Goal: Transaction & Acquisition: Download file/media

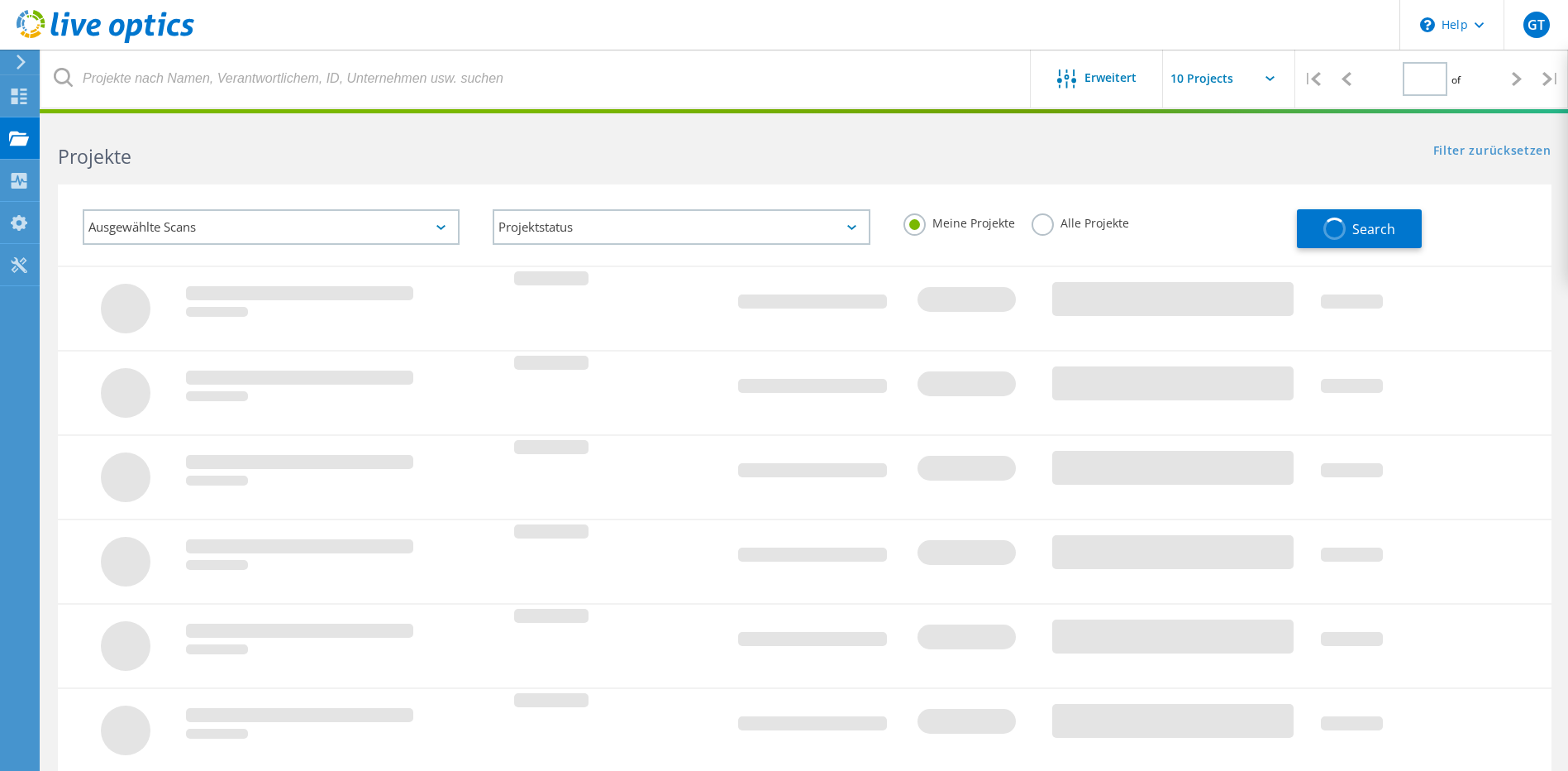
type input "1"
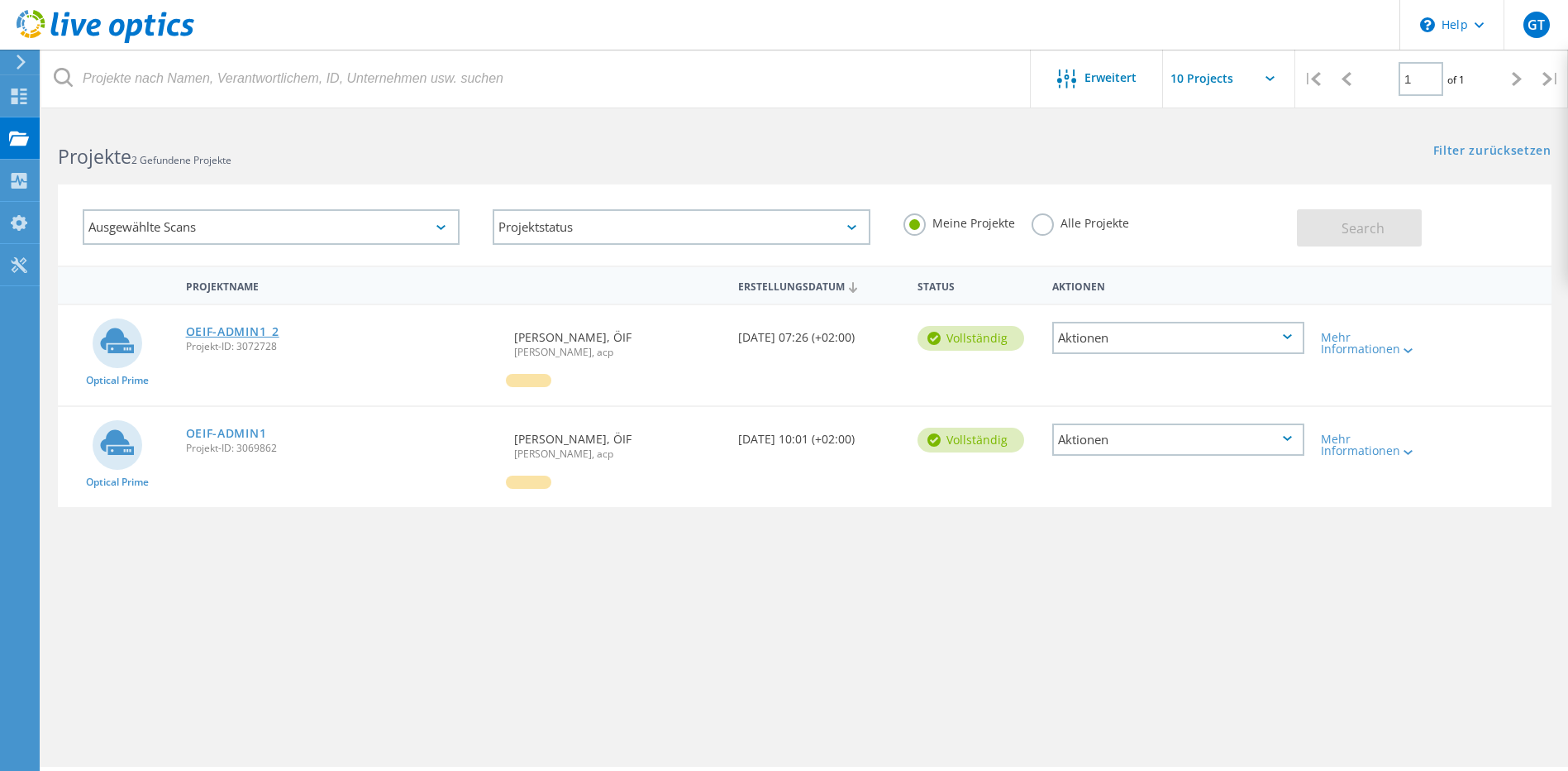
click at [243, 329] on link "OEIF-ADMIN1_2" at bounding box center [232, 332] width 93 height 12
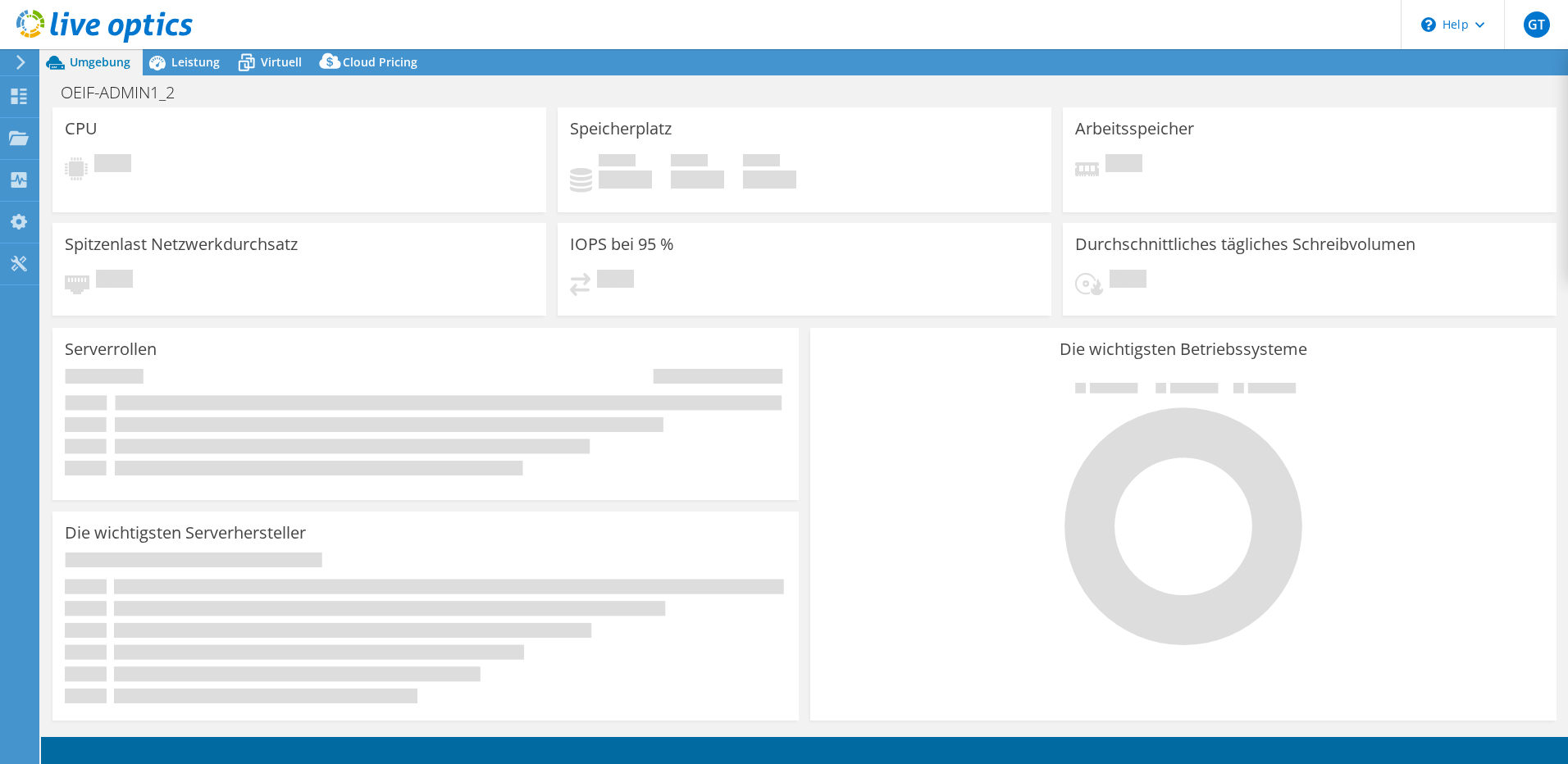
select select "USD"
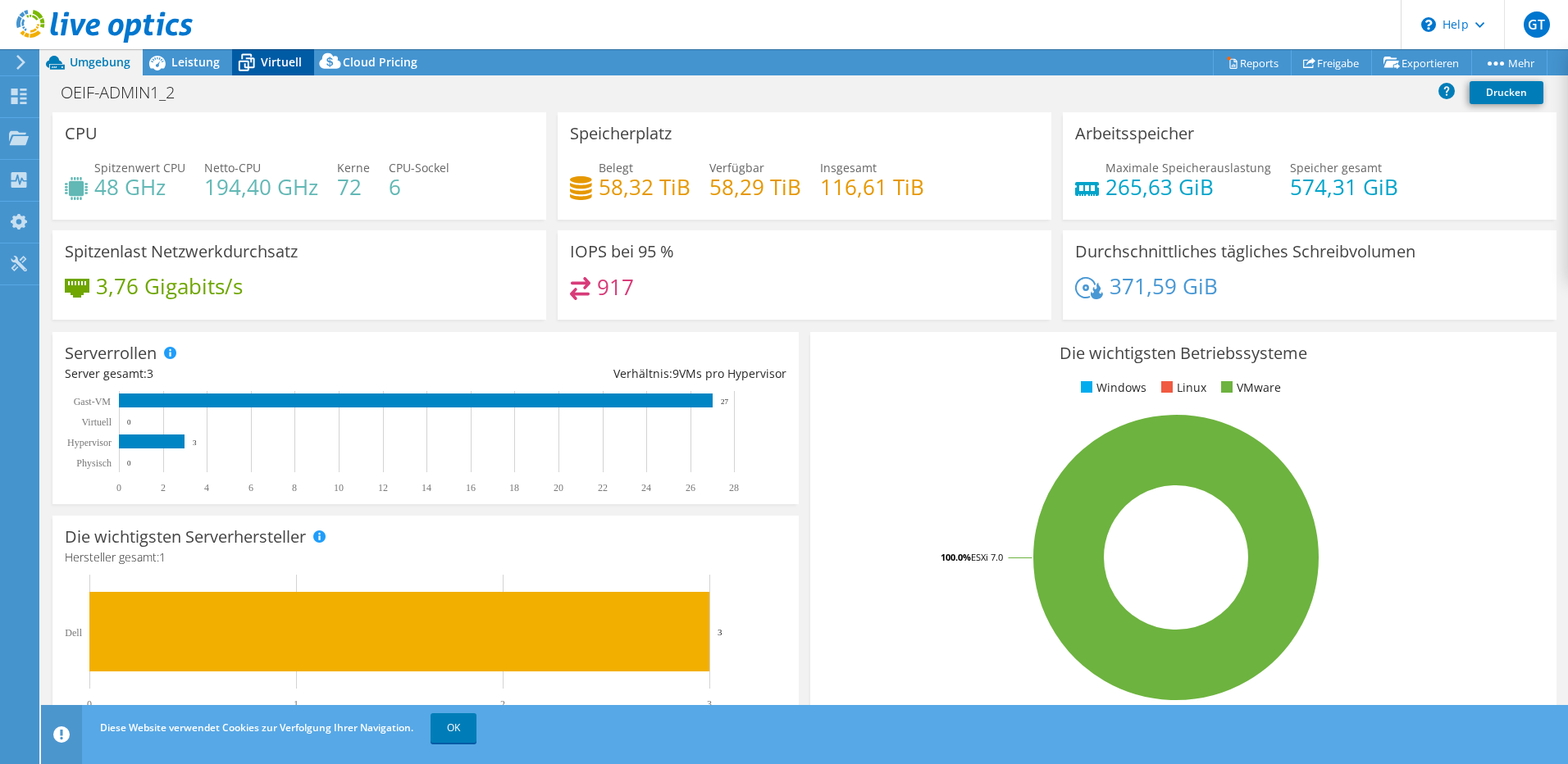
click at [289, 63] on span "Virtuell" at bounding box center [281, 62] width 41 height 16
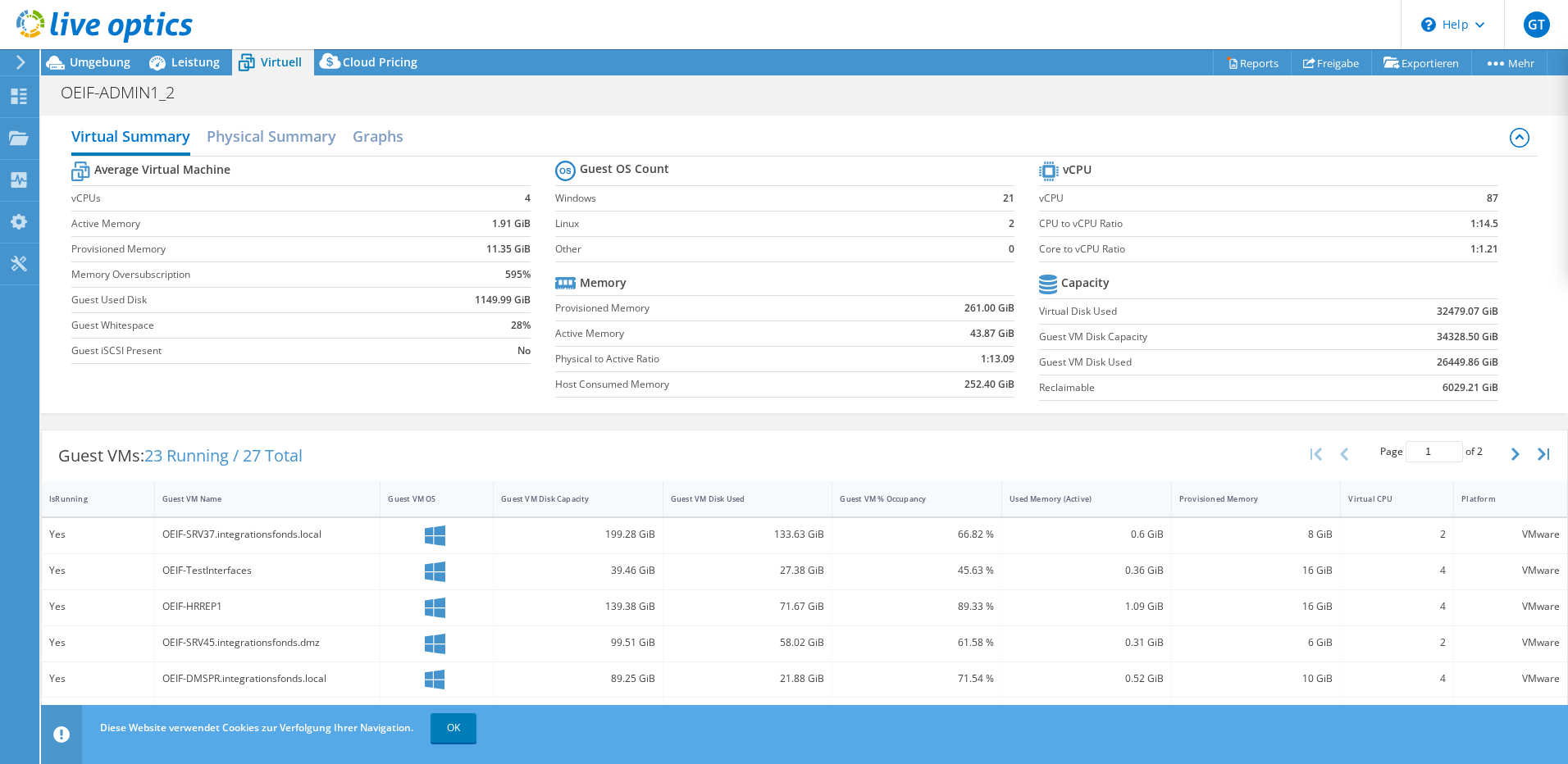
scroll to position [246, 0]
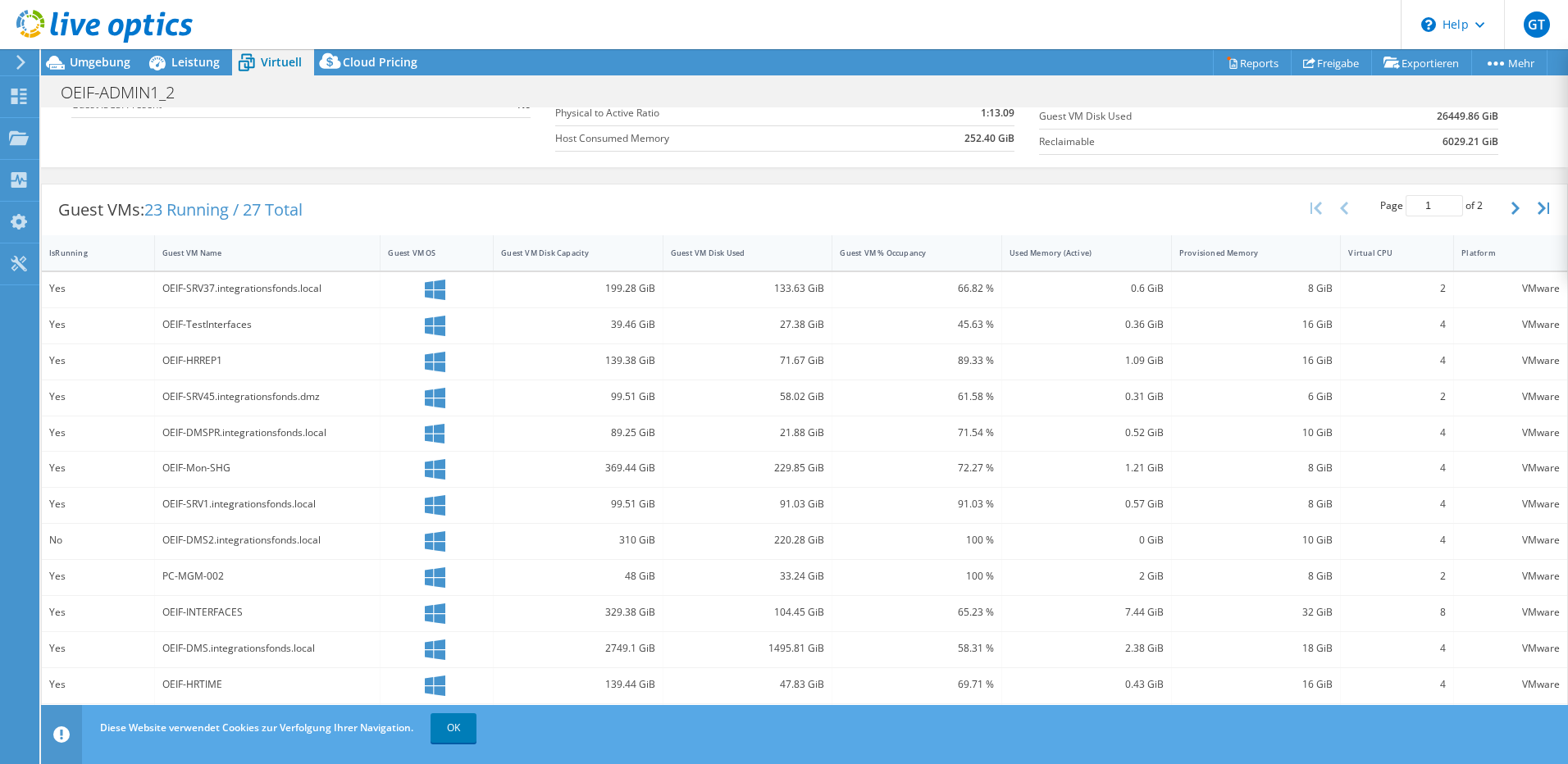
click at [21, 59] on use at bounding box center [21, 63] width 9 height 15
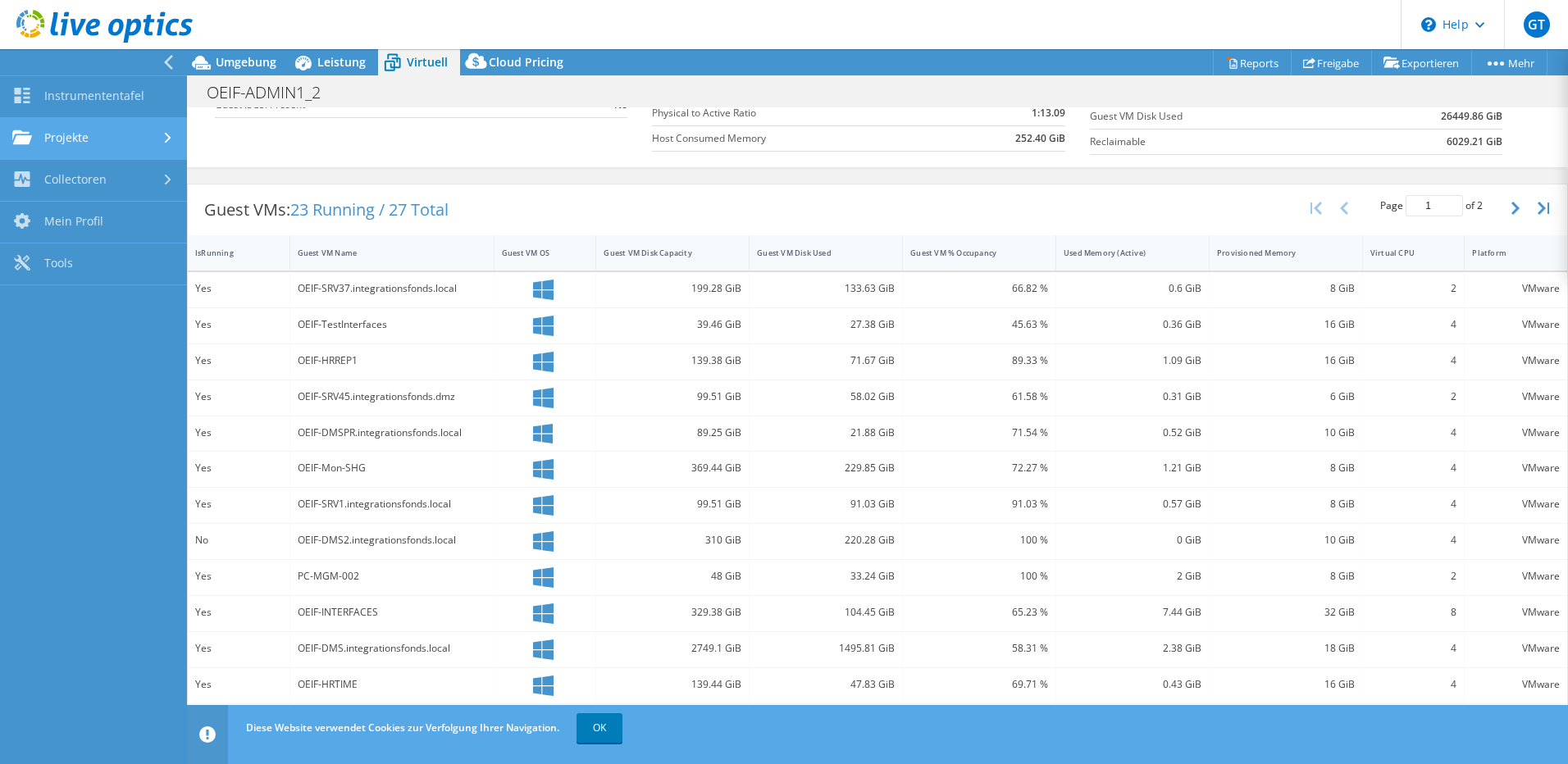
click at [54, 128] on link "Projekte" at bounding box center [93, 139] width 187 height 42
click at [65, 133] on link "Projekte" at bounding box center [93, 139] width 187 height 42
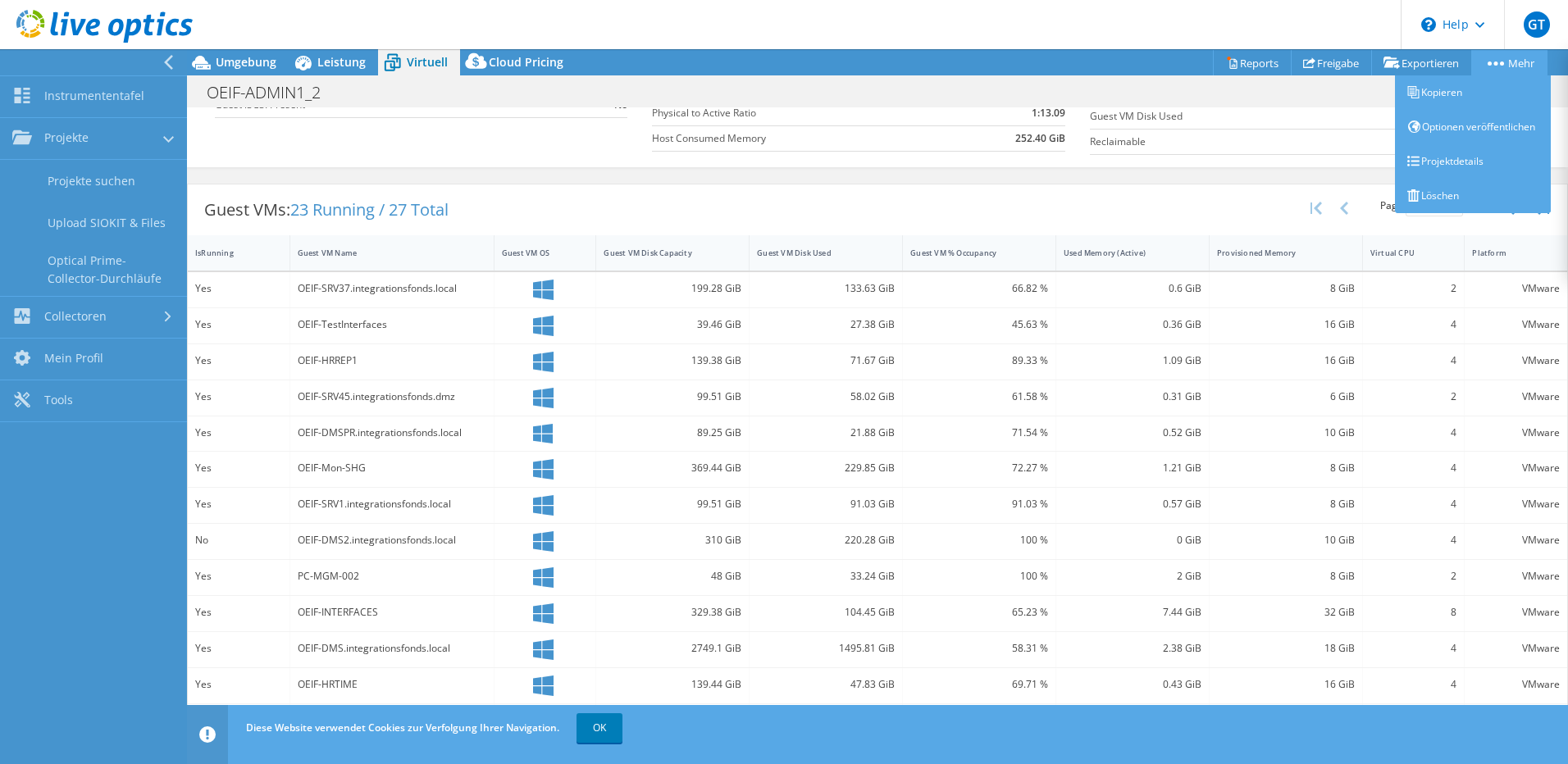
click at [1495, 62] on icon at bounding box center [1496, 63] width 17 height 4
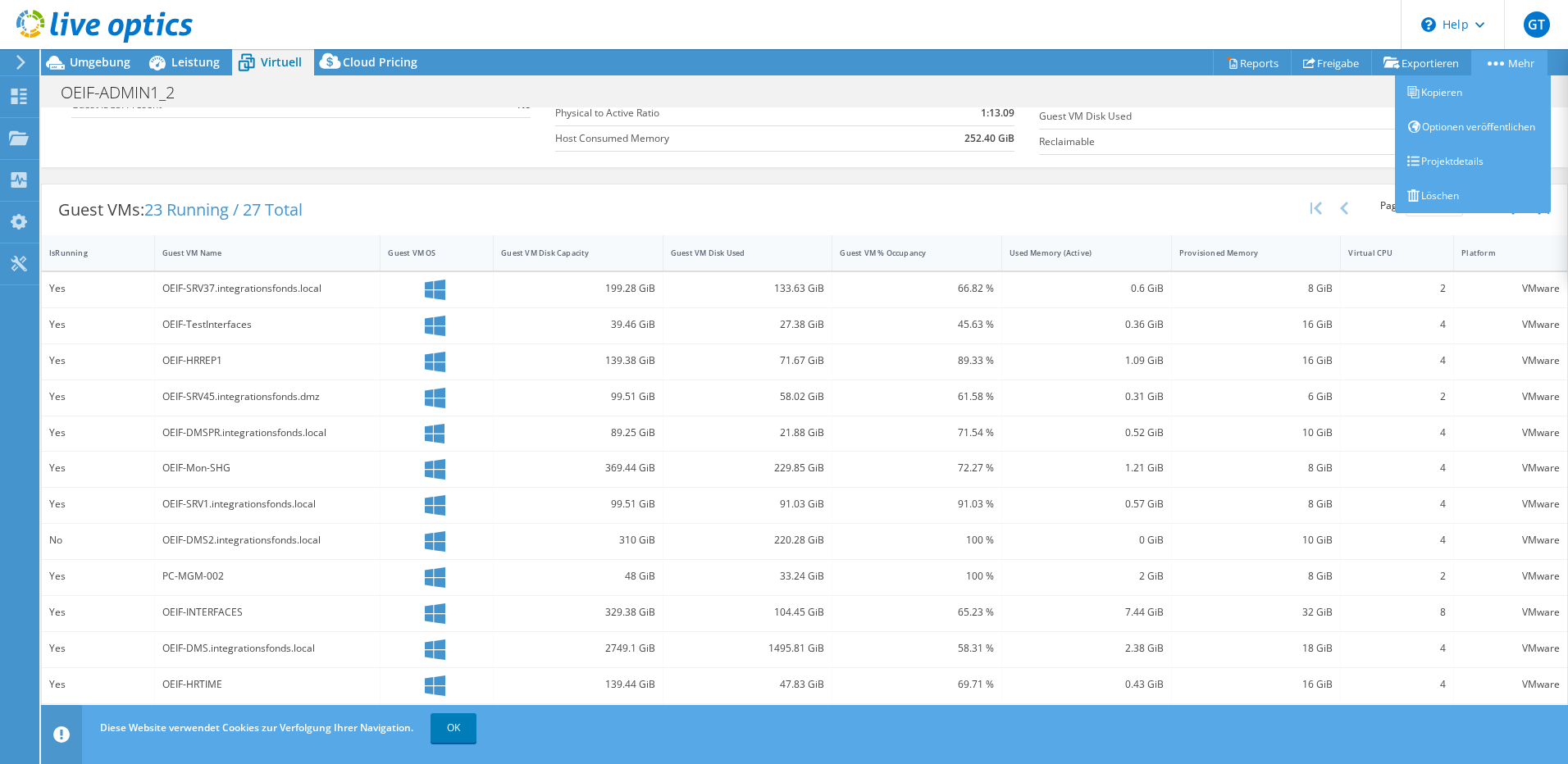
click at [1495, 62] on icon at bounding box center [1496, 63] width 17 height 4
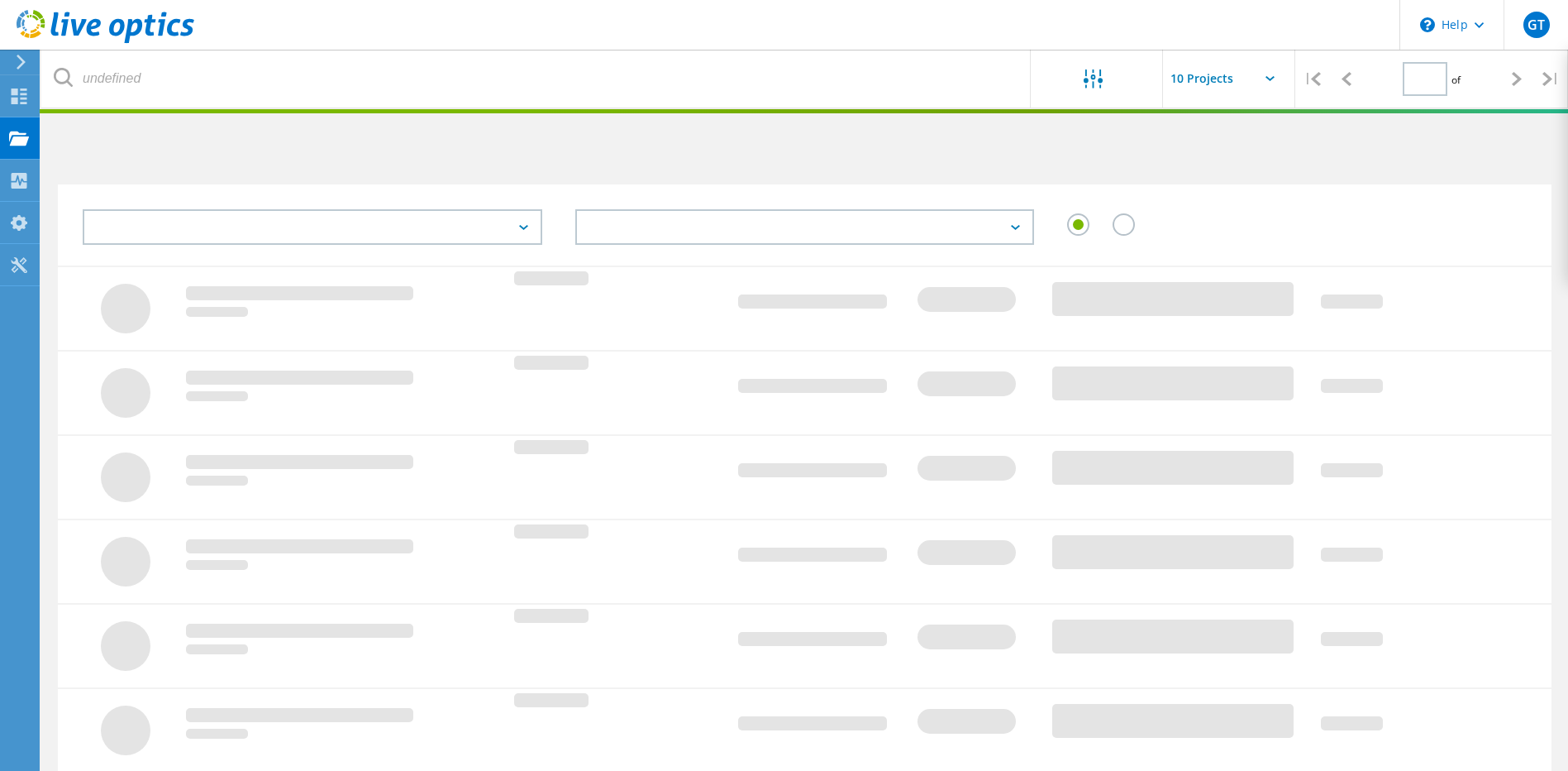
type input "1"
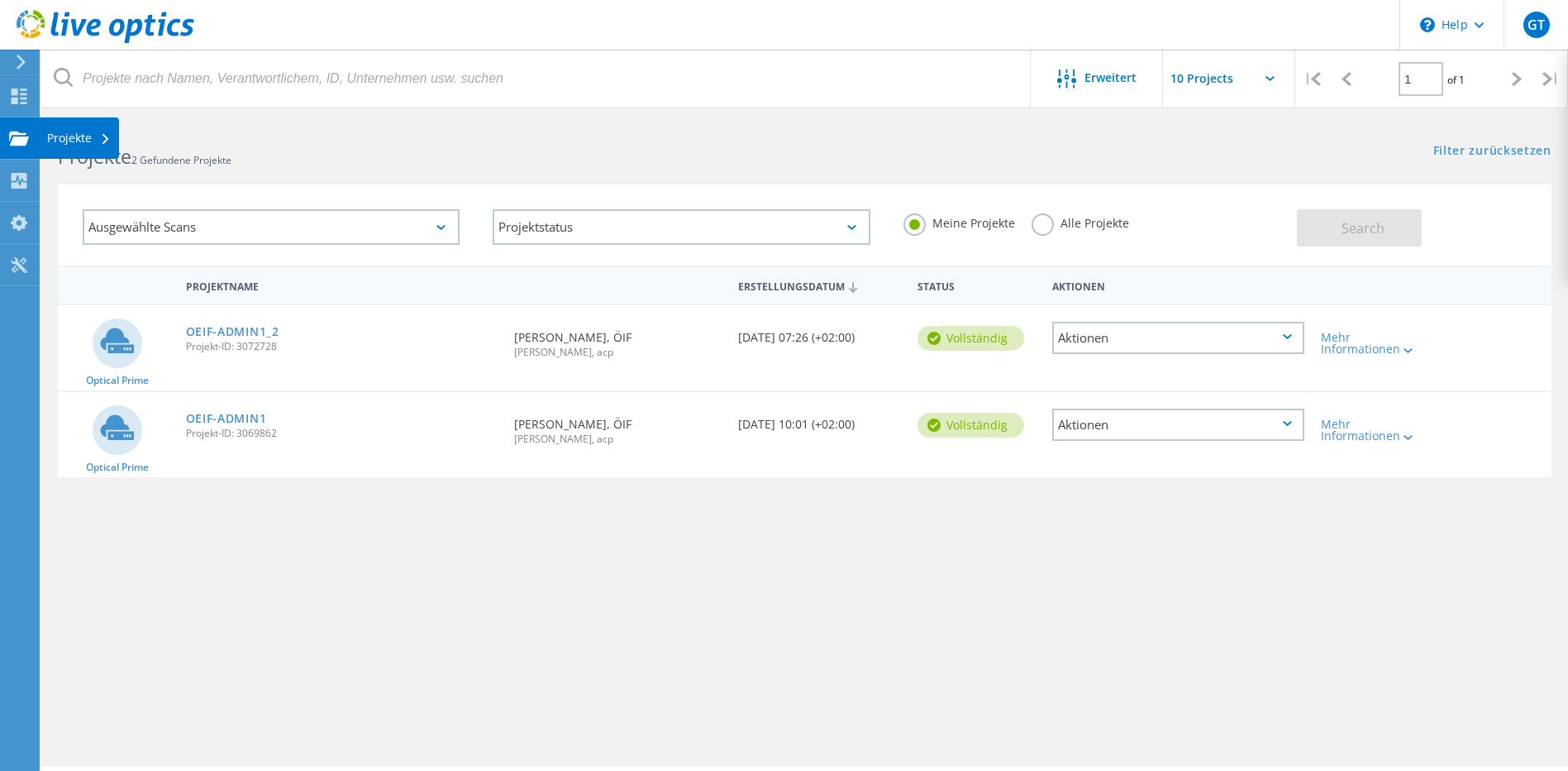
click at [62, 136] on div "Projekte" at bounding box center [79, 138] width 64 height 12
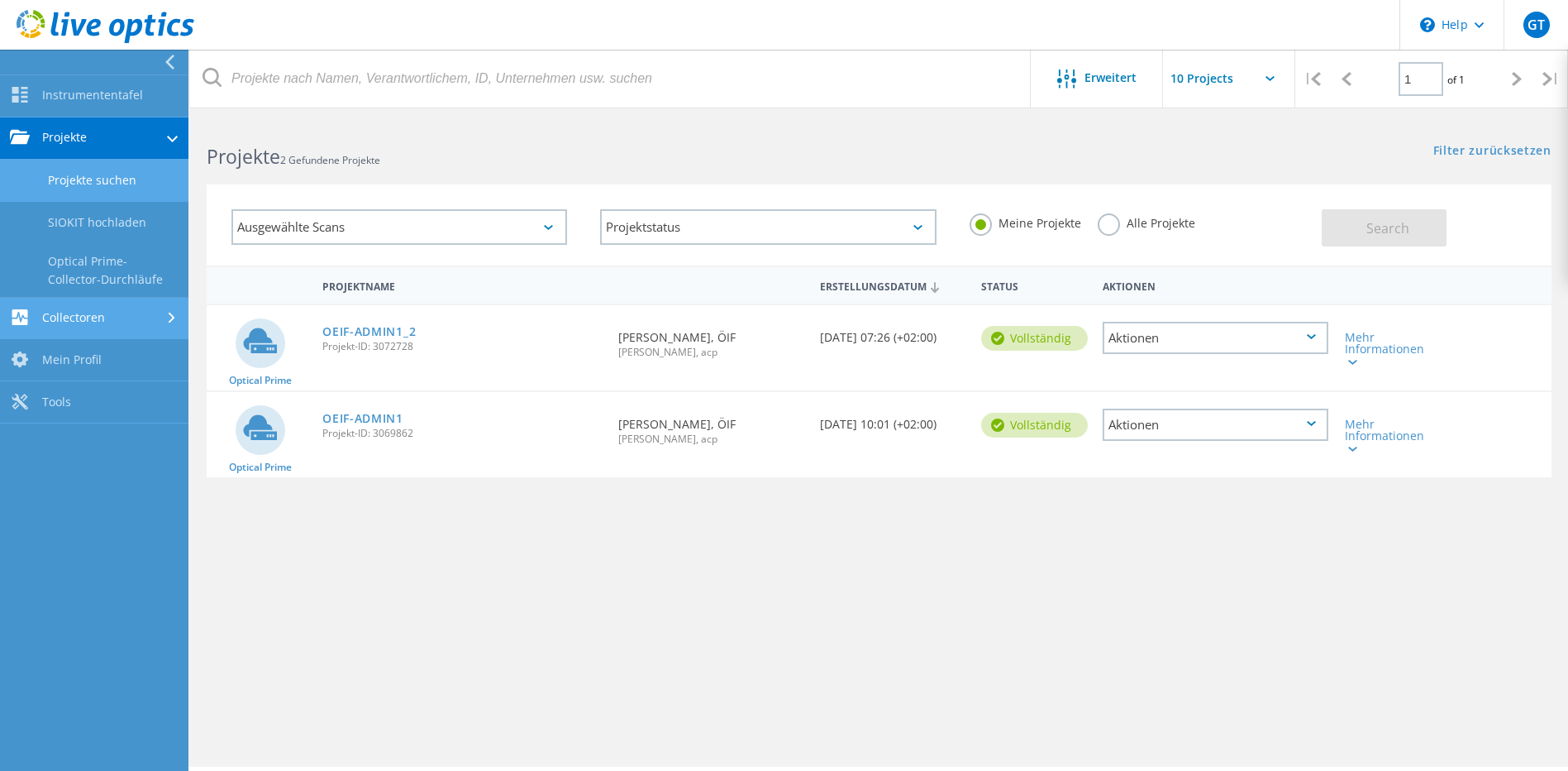
click at [102, 316] on link "Collectoren" at bounding box center [94, 319] width 188 height 42
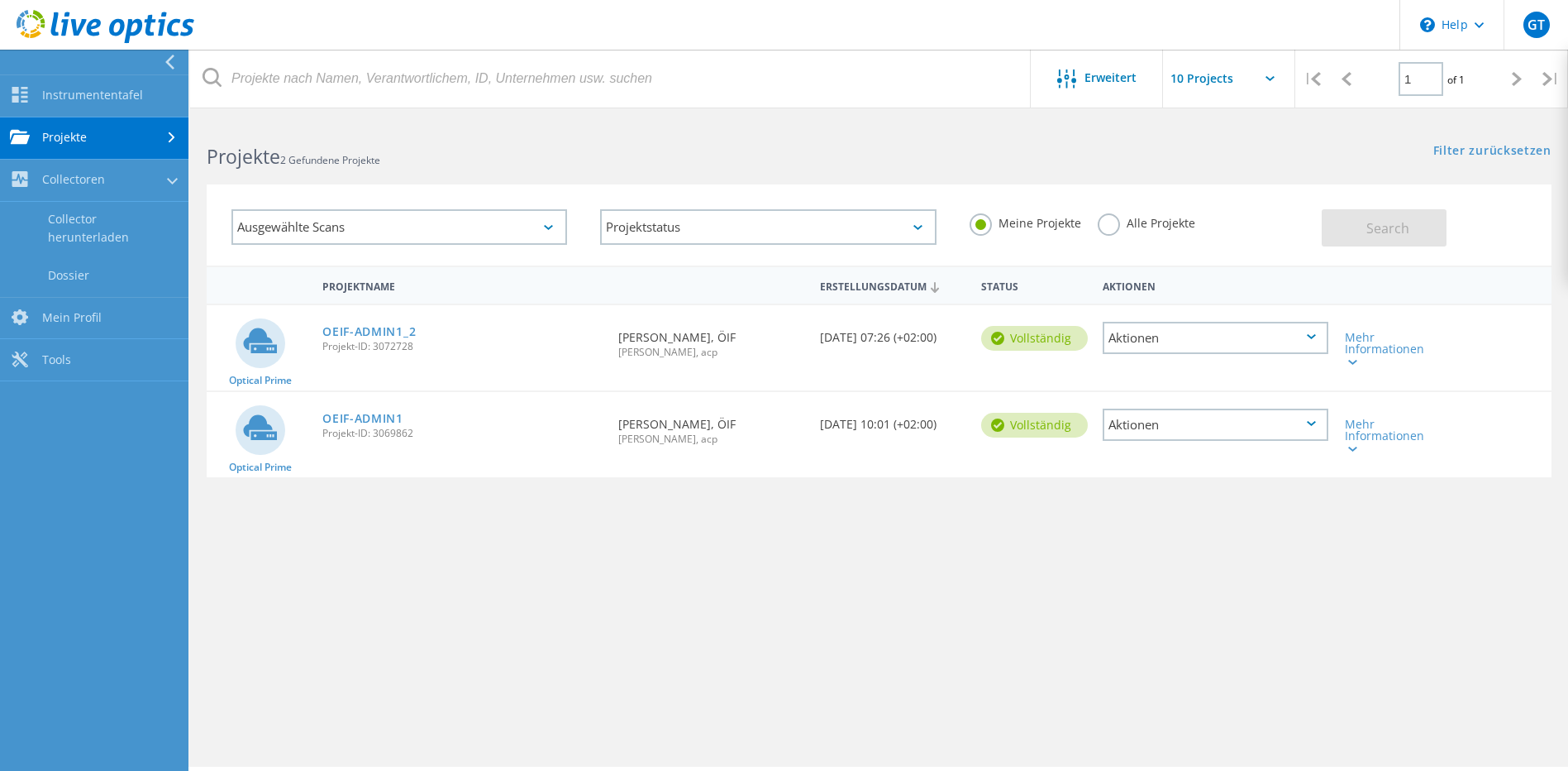
click at [492, 589] on div "Projektname Erstellungsdatum Status Aktionen Optical Prime OEIF-ADMIN1_2 Projek…" at bounding box center [879, 480] width 1345 height 430
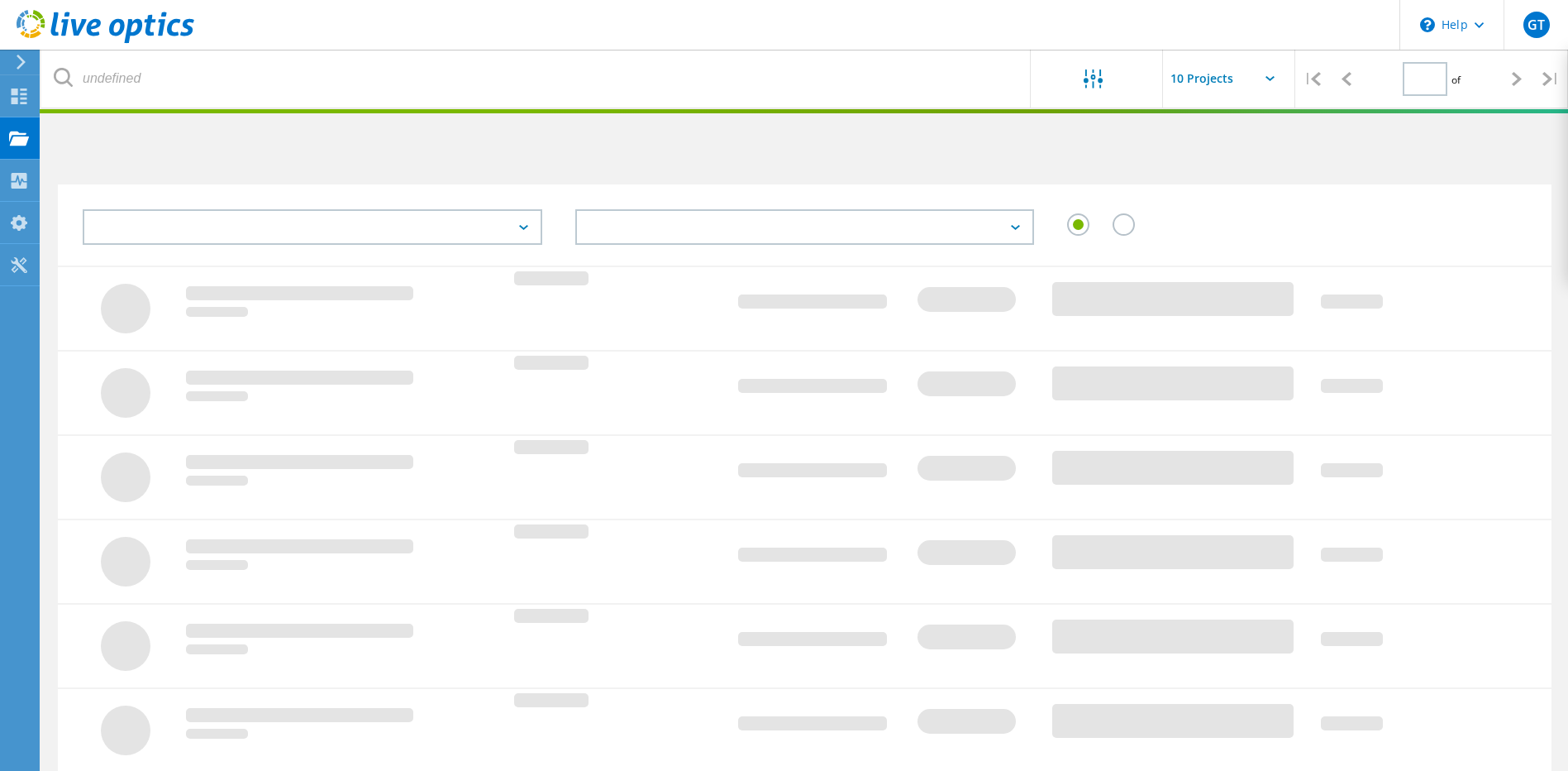
type input "1"
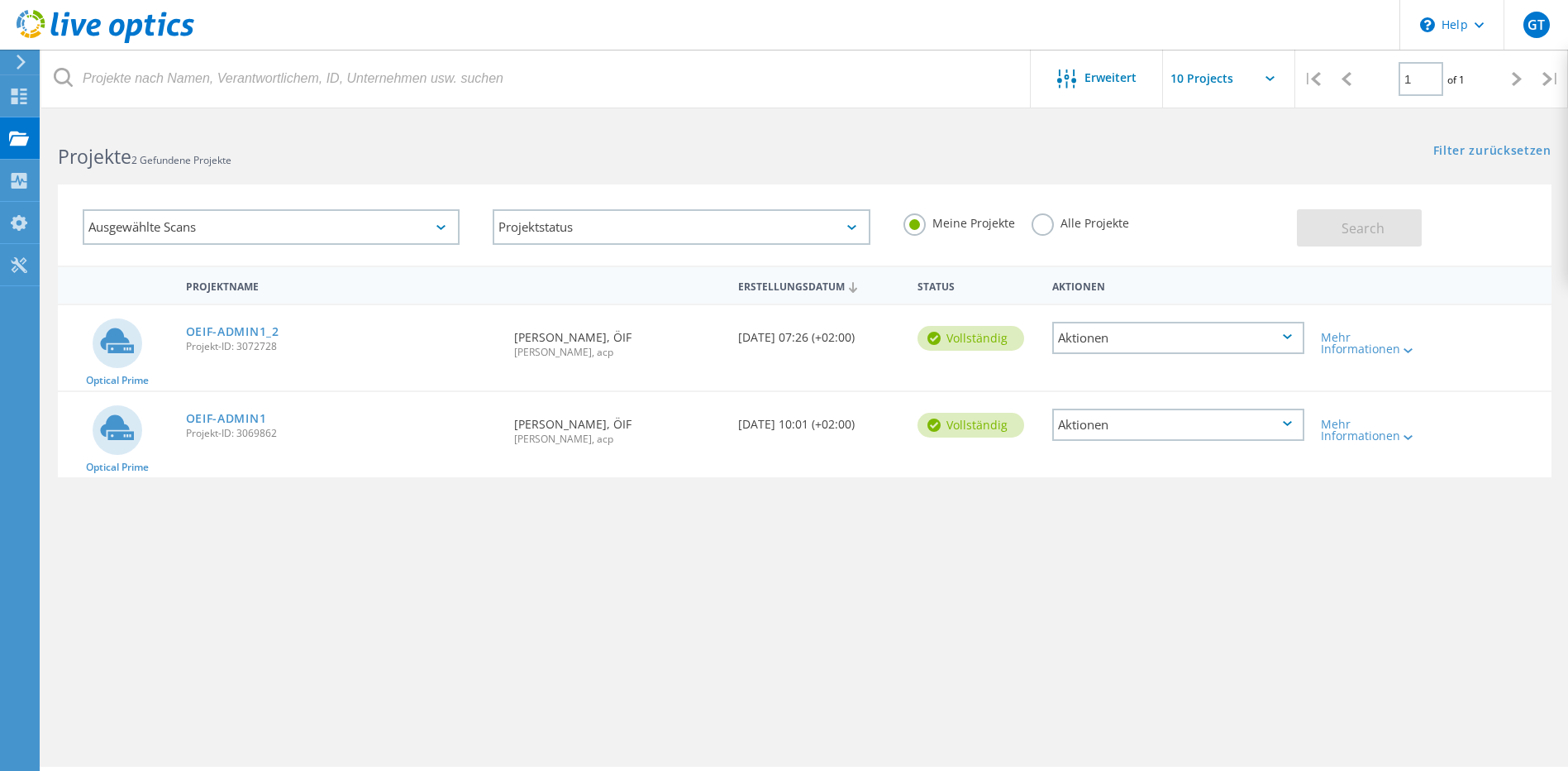
drag, startPoint x: 387, startPoint y: 352, endPoint x: 277, endPoint y: 532, distance: 211.0
click at [277, 532] on div "Projektname Erstellungsdatum Status Aktionen Optical Prime OEIF-ADMIN1_2 Projek…" at bounding box center [805, 480] width 1494 height 430
click at [55, 260] on div "Tools" at bounding box center [61, 265] width 29 height 12
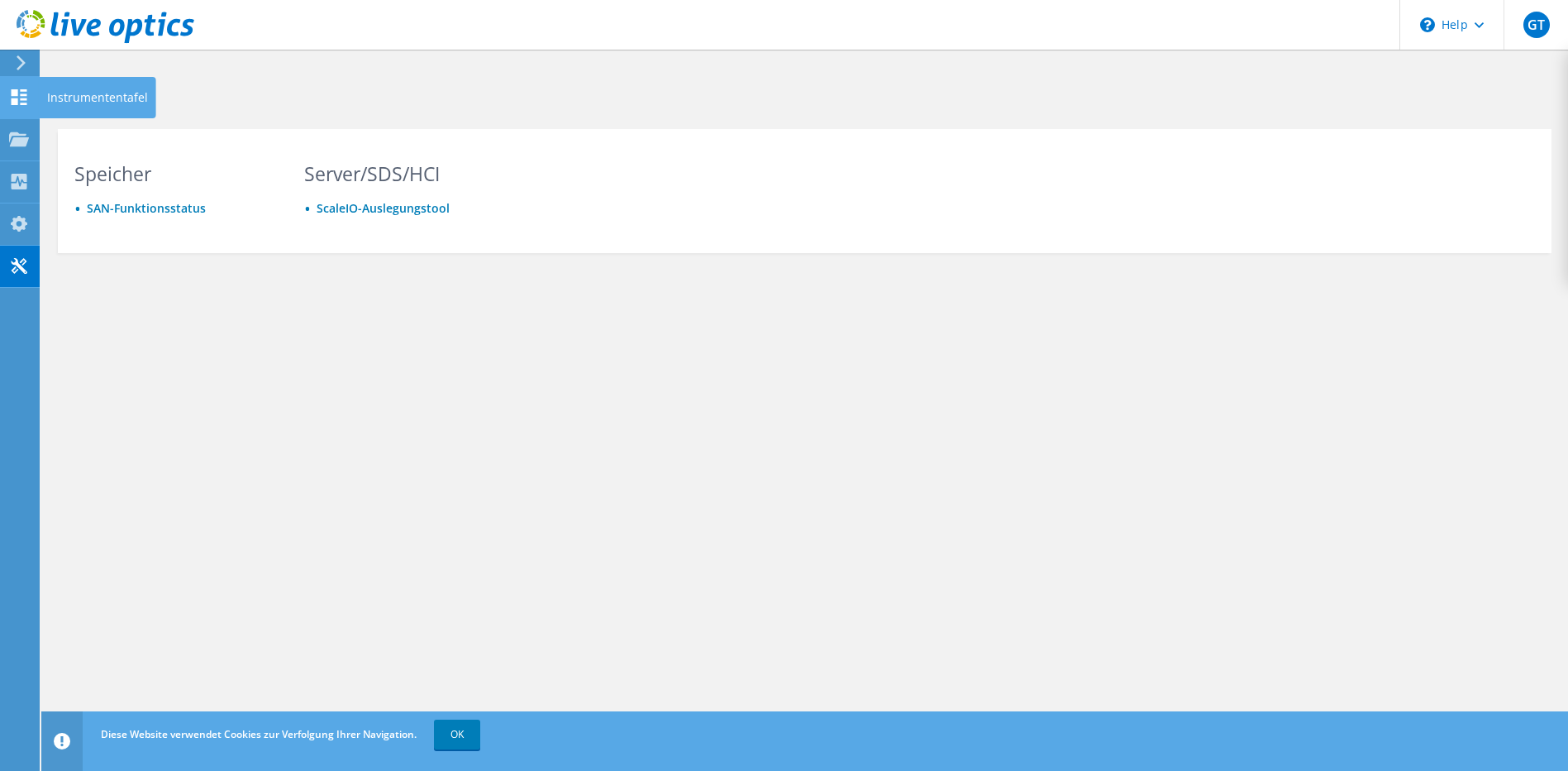
click at [23, 93] on icon at bounding box center [19, 97] width 20 height 16
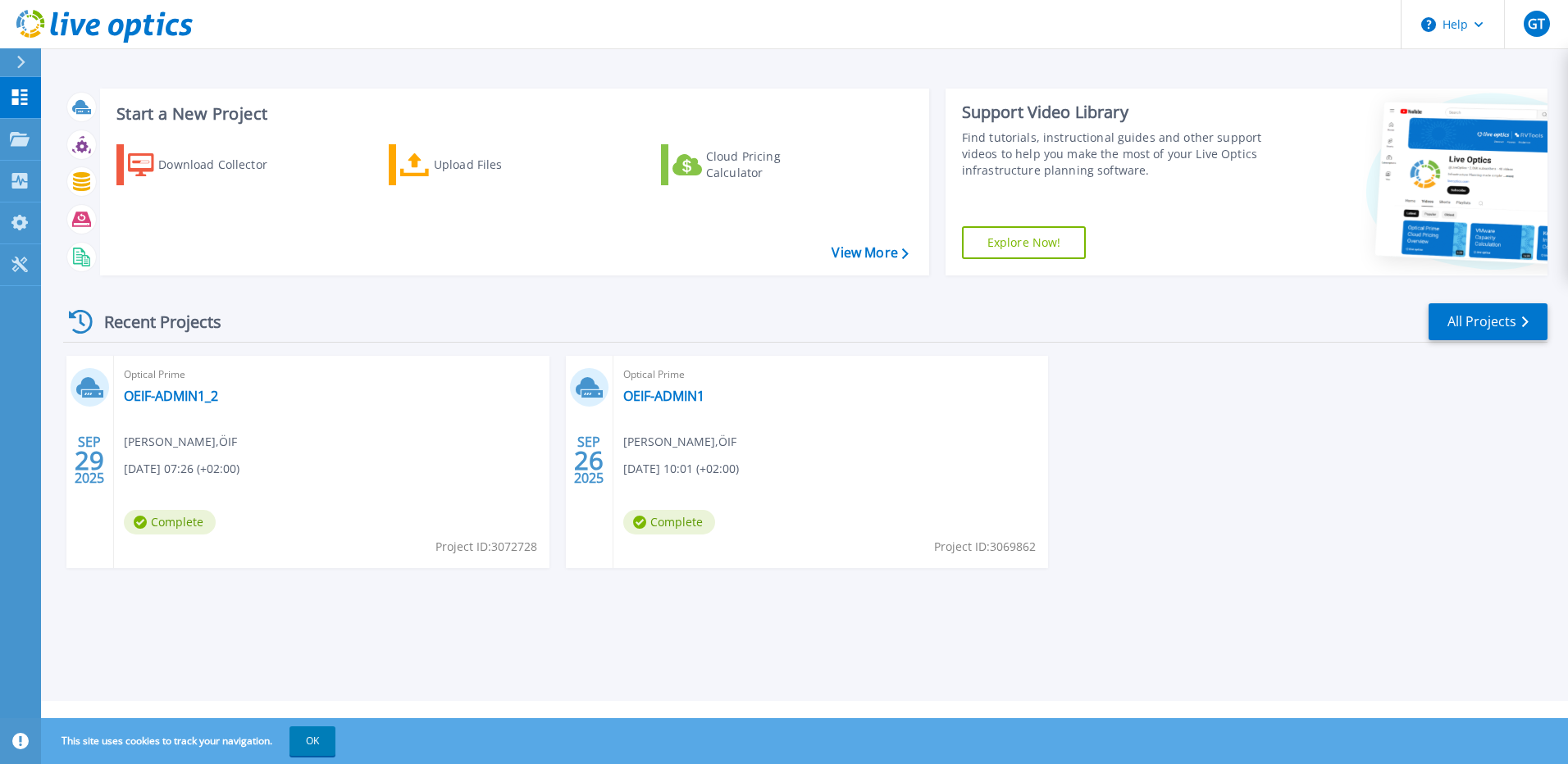
click at [338, 227] on div "Download Collector Upload Files Cloud Pricing Calculator" at bounding box center [512, 199] width 818 height 136
click at [1460, 321] on link "All Projects" at bounding box center [1488, 322] width 119 height 37
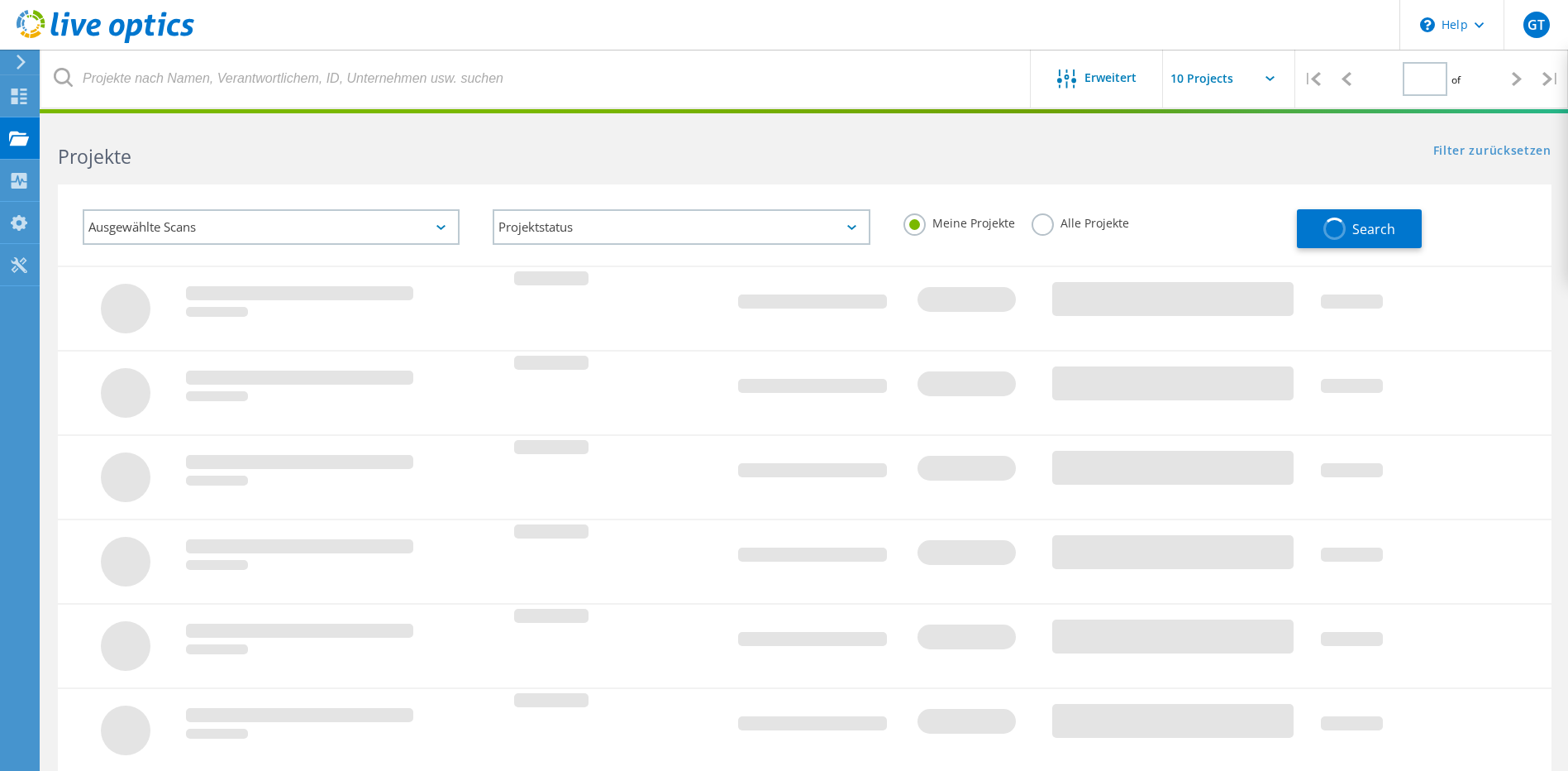
type input "1"
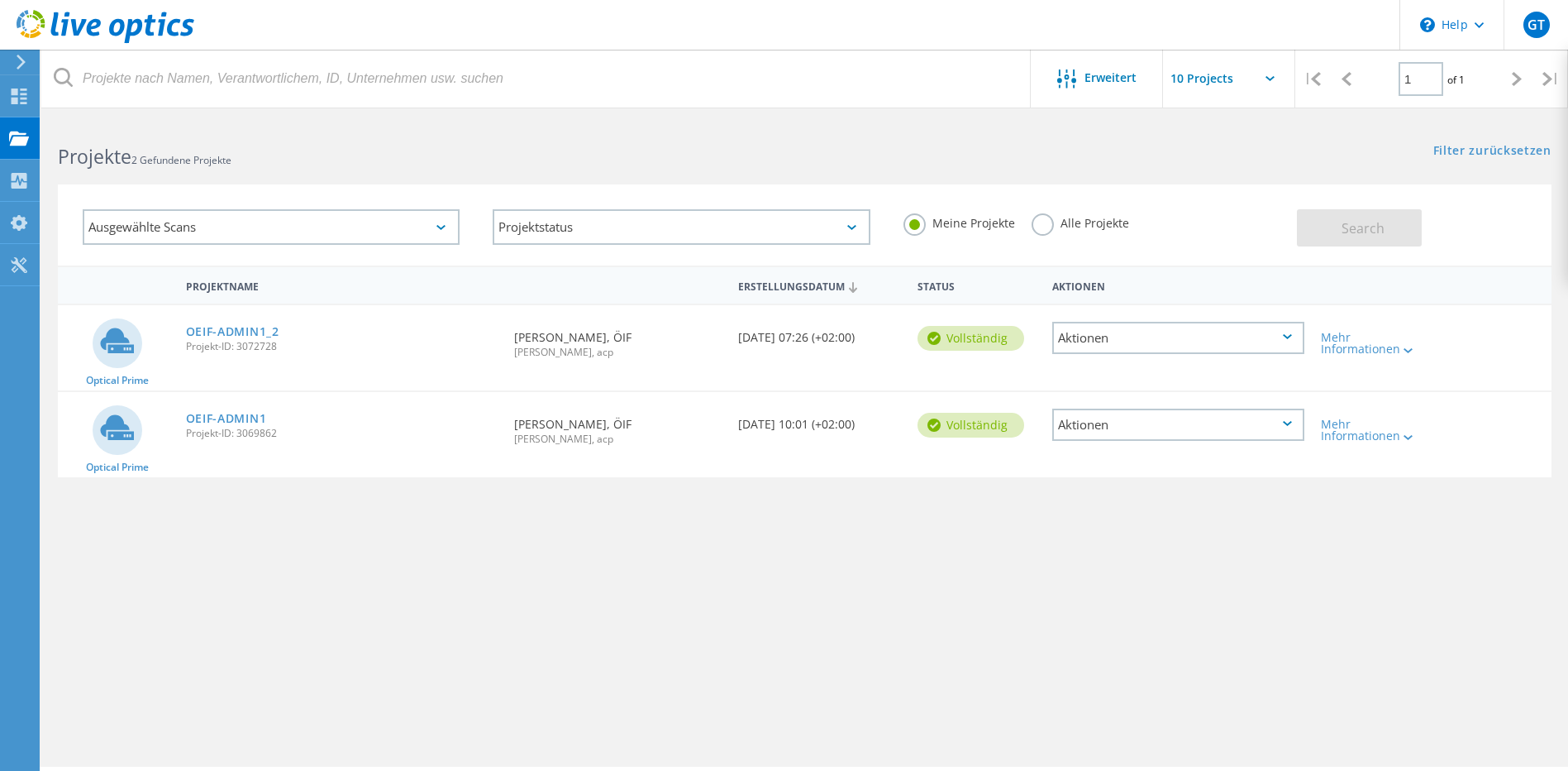
click at [993, 171] on div "Ausgewählte Scans Projektstatus Wird durchgeführt vollständig Veröffentlicht am…" at bounding box center [804, 215] width 1527 height 102
click at [1274, 76] on input "text" at bounding box center [1246, 78] width 166 height 58
click at [608, 161] on h2 "Projekte 2 Gefundene Projekte" at bounding box center [423, 157] width 730 height 27
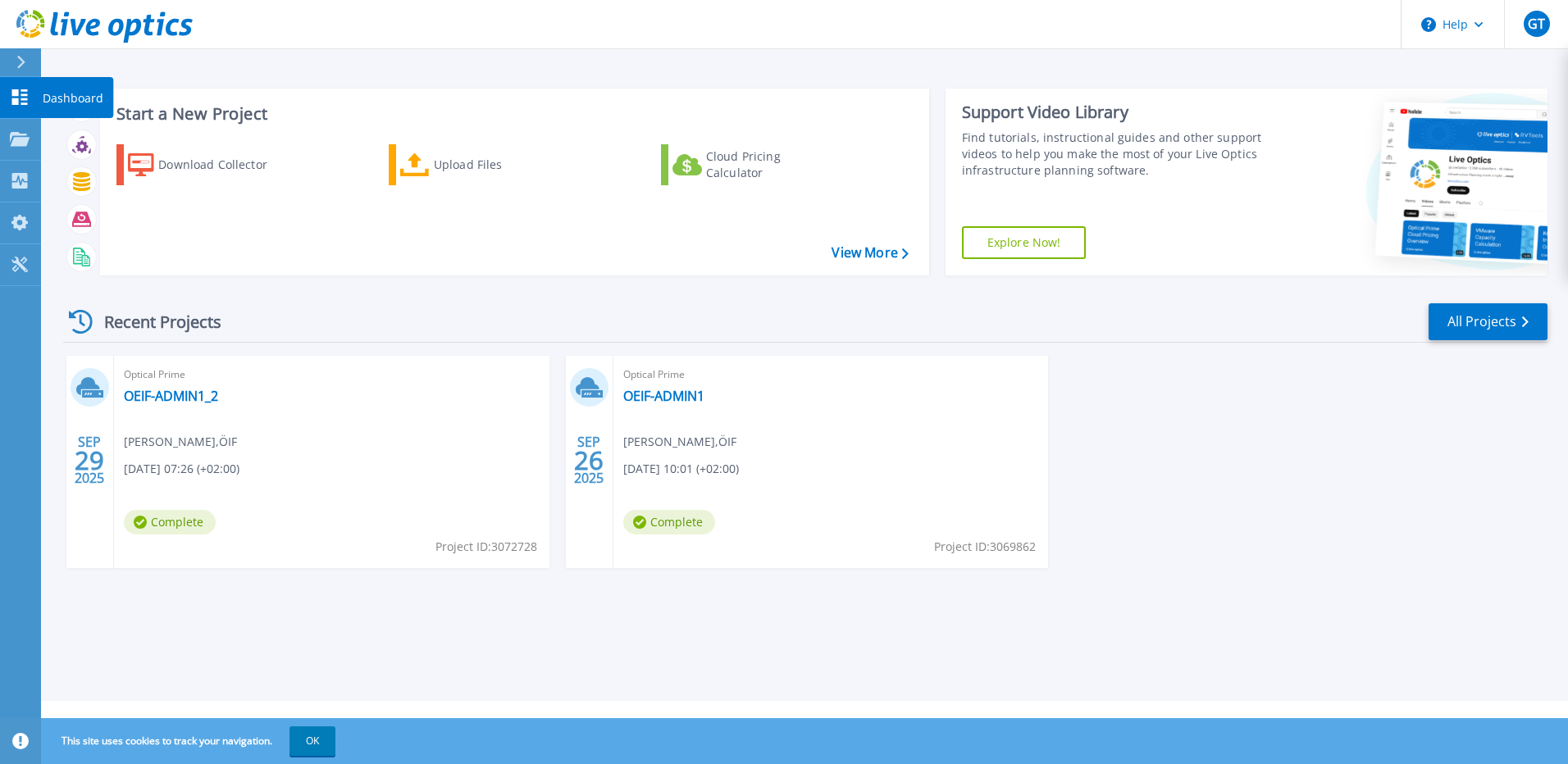
click at [63, 96] on p "Dashboard" at bounding box center [73, 98] width 61 height 43
click at [212, 168] on div "Download Collector" at bounding box center [224, 164] width 131 height 33
click at [878, 254] on link "View More" at bounding box center [870, 253] width 76 height 16
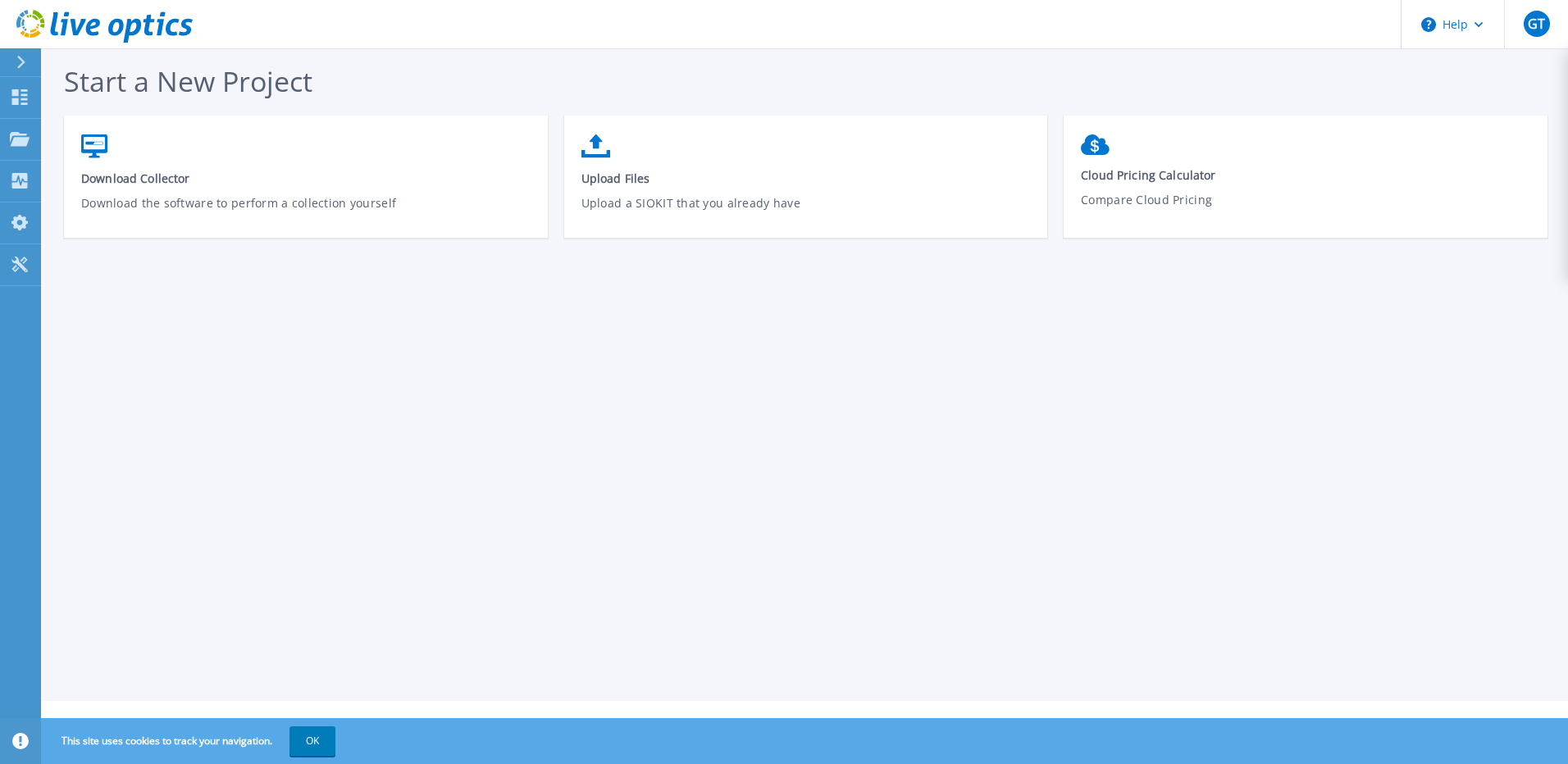
click at [87, 68] on span "Start a New Project" at bounding box center [189, 81] width 249 height 38
click at [13, 58] on button at bounding box center [20, 63] width 41 height 28
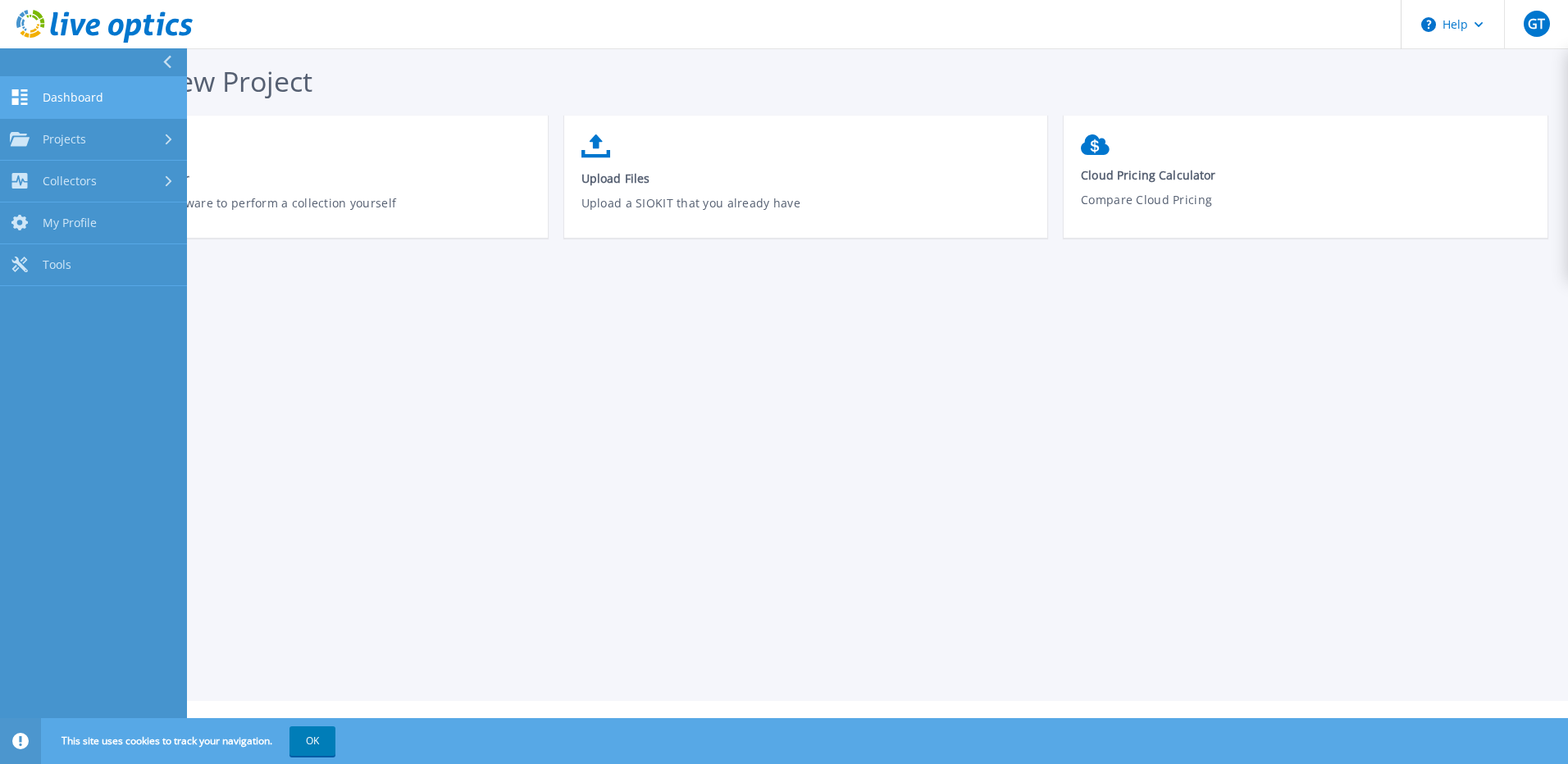
click at [80, 98] on span "Dashboard" at bounding box center [73, 98] width 61 height 15
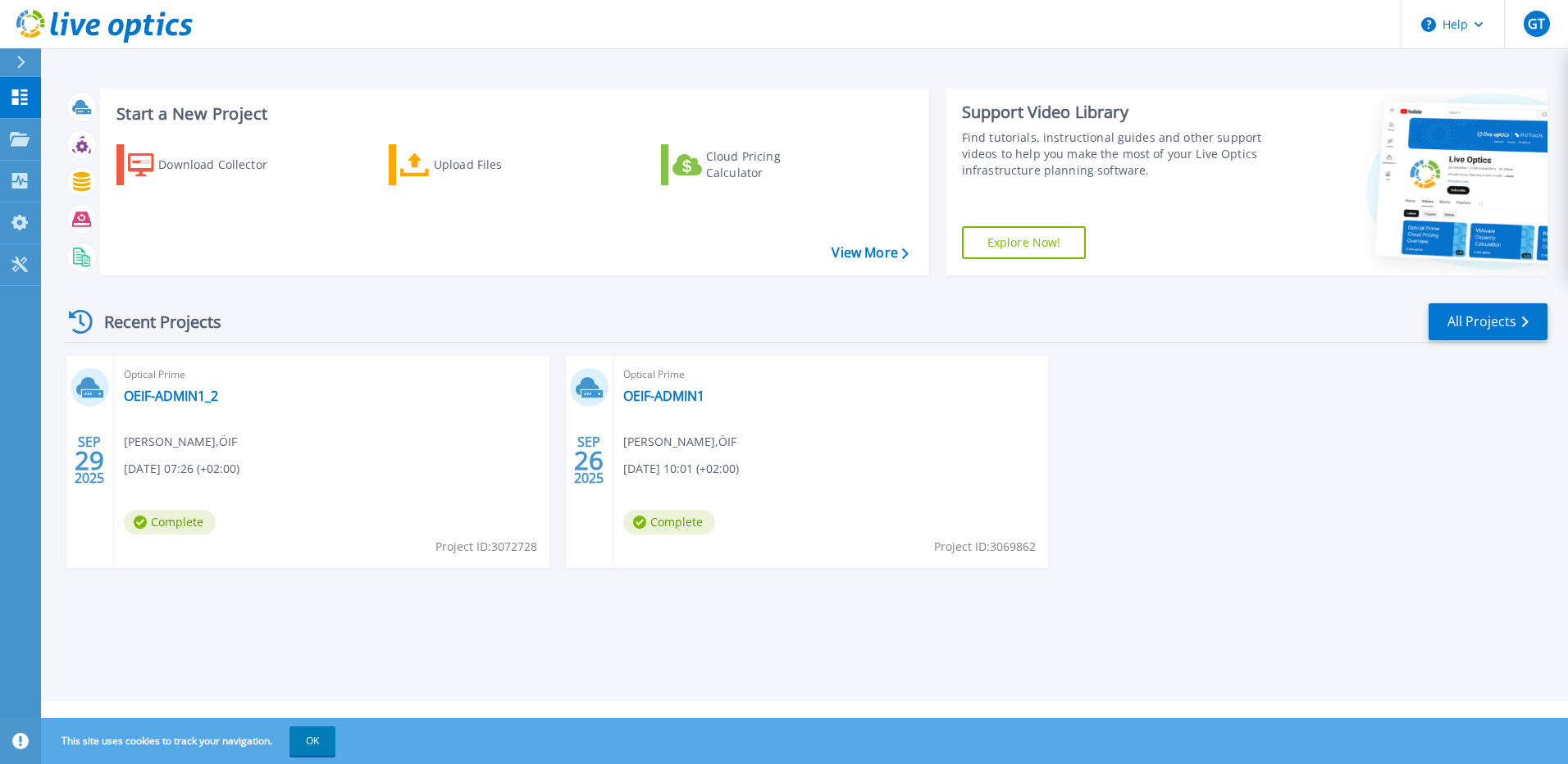
click at [325, 227] on div "Download Collector Upload Files Cloud Pricing Calculator" at bounding box center [512, 199] width 818 height 136
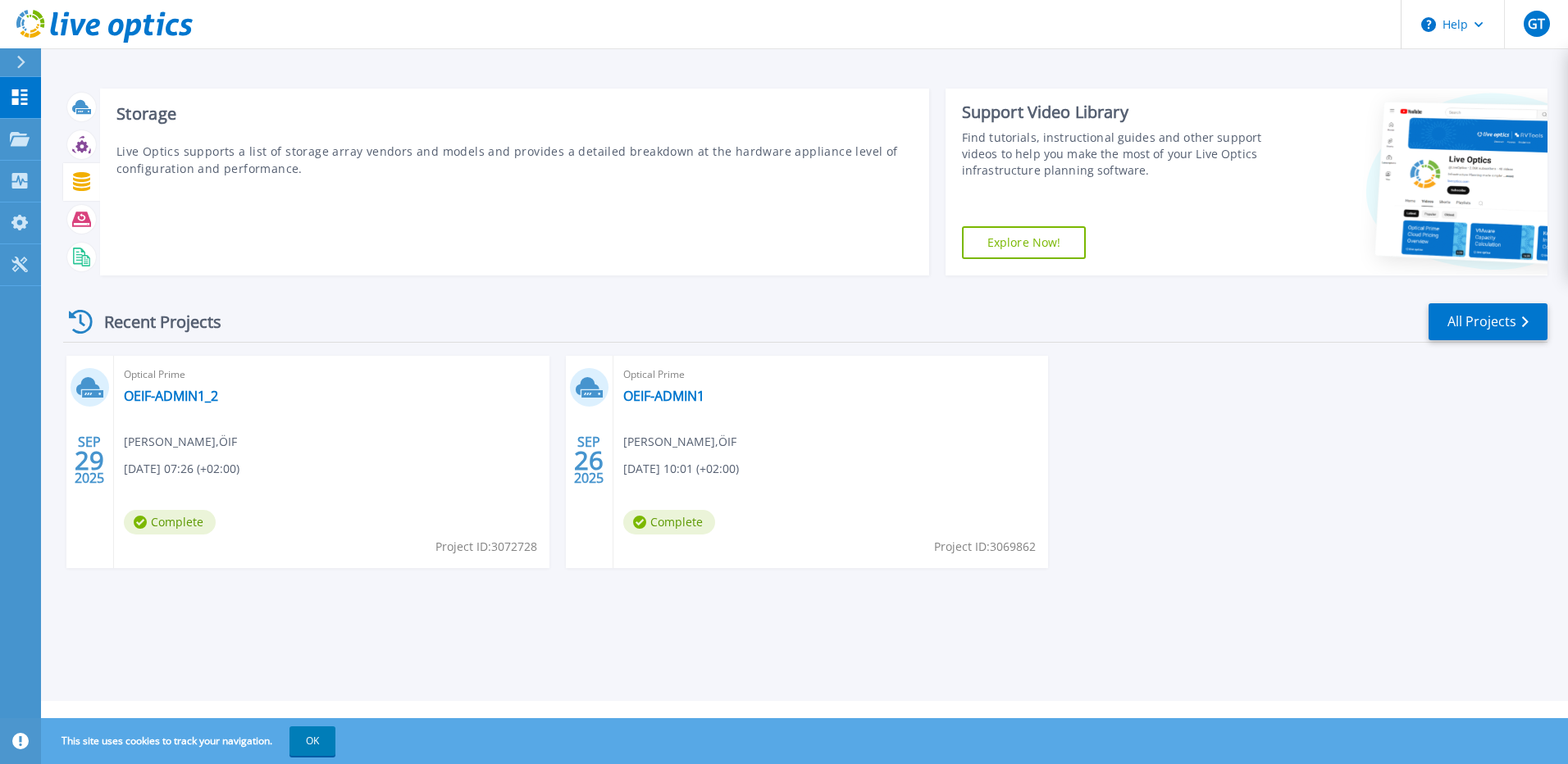
click at [75, 183] on icon at bounding box center [81, 181] width 18 height 19
click at [81, 183] on icon at bounding box center [81, 181] width 19 height 19
click at [75, 179] on icon at bounding box center [81, 181] width 18 height 19
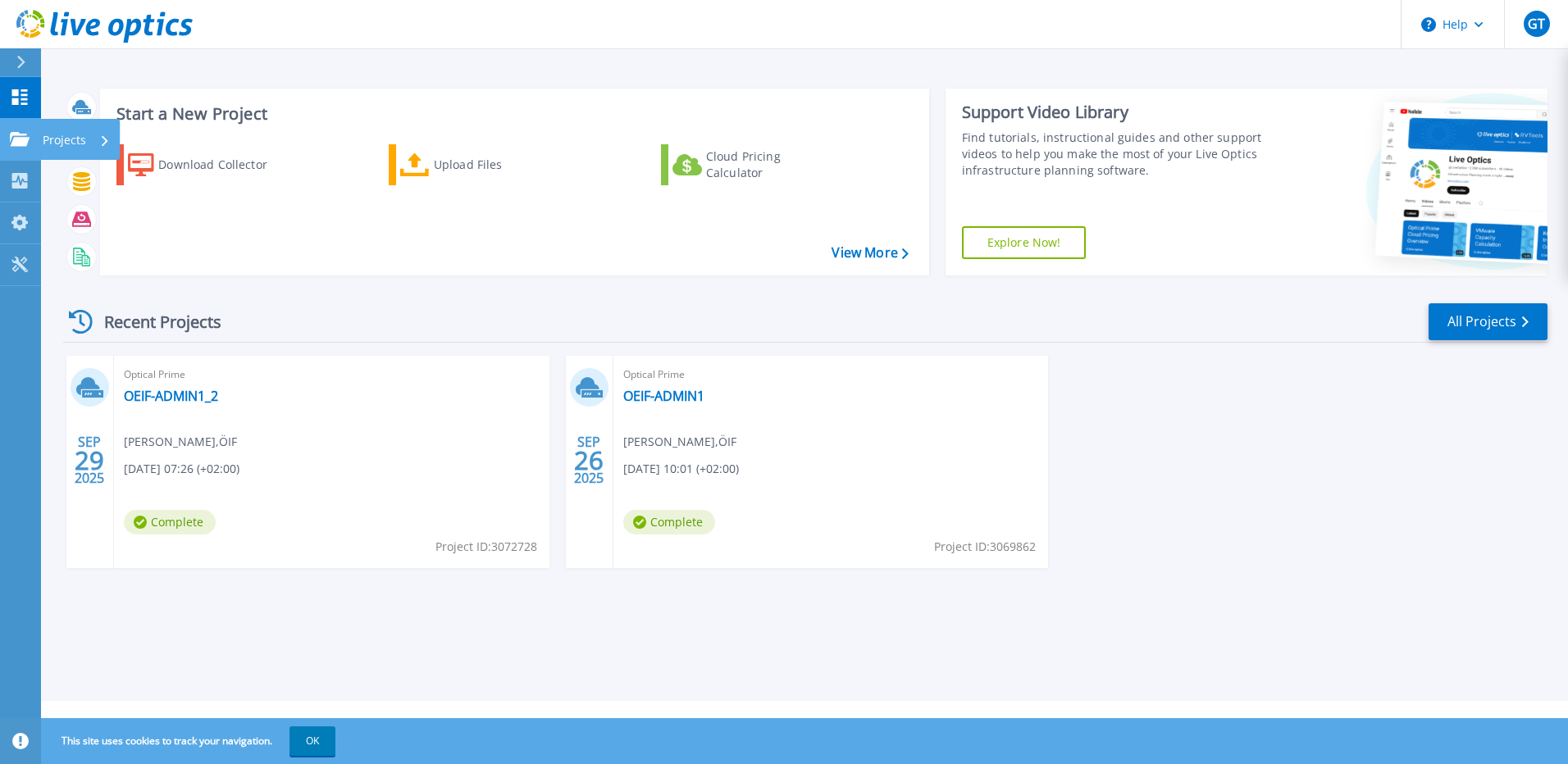
click at [102, 137] on icon at bounding box center [105, 140] width 7 height 11
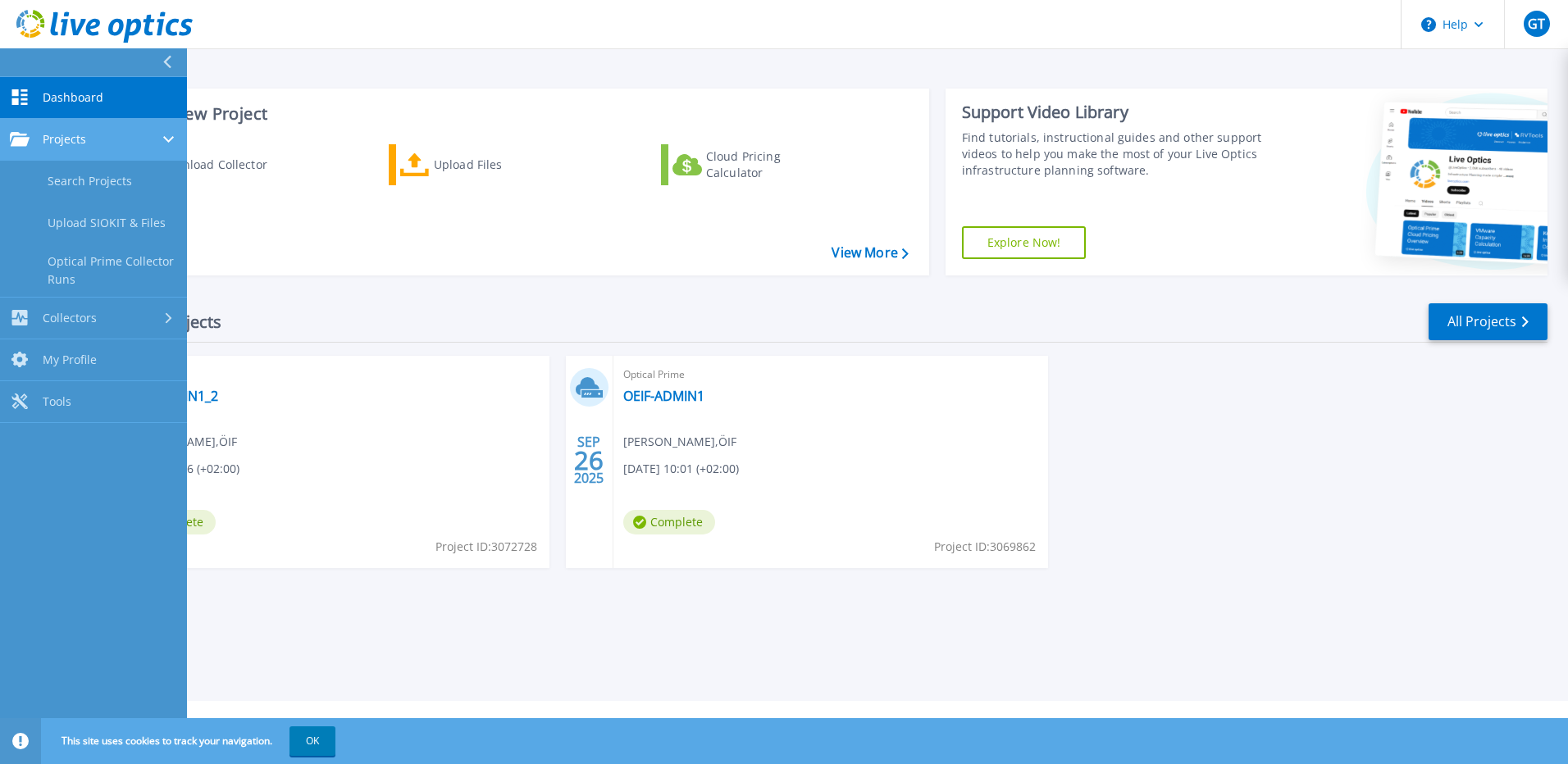
click at [100, 134] on div "Projects" at bounding box center [93, 139] width 167 height 15
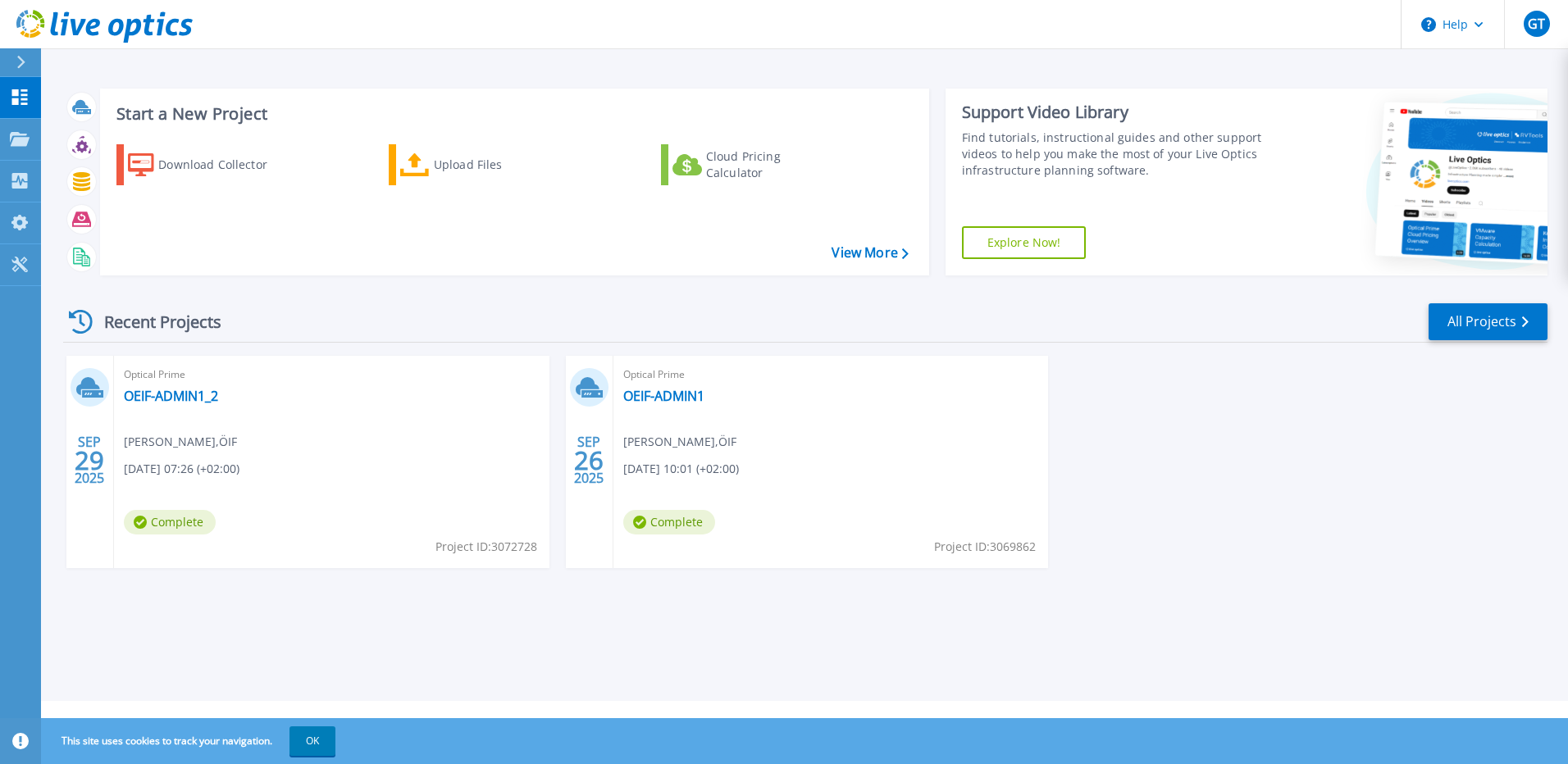
click at [247, 207] on div "Download Collector Upload Files Cloud Pricing Calculator" at bounding box center [512, 199] width 818 height 136
click at [201, 167] on div "Download Collector" at bounding box center [224, 164] width 131 height 33
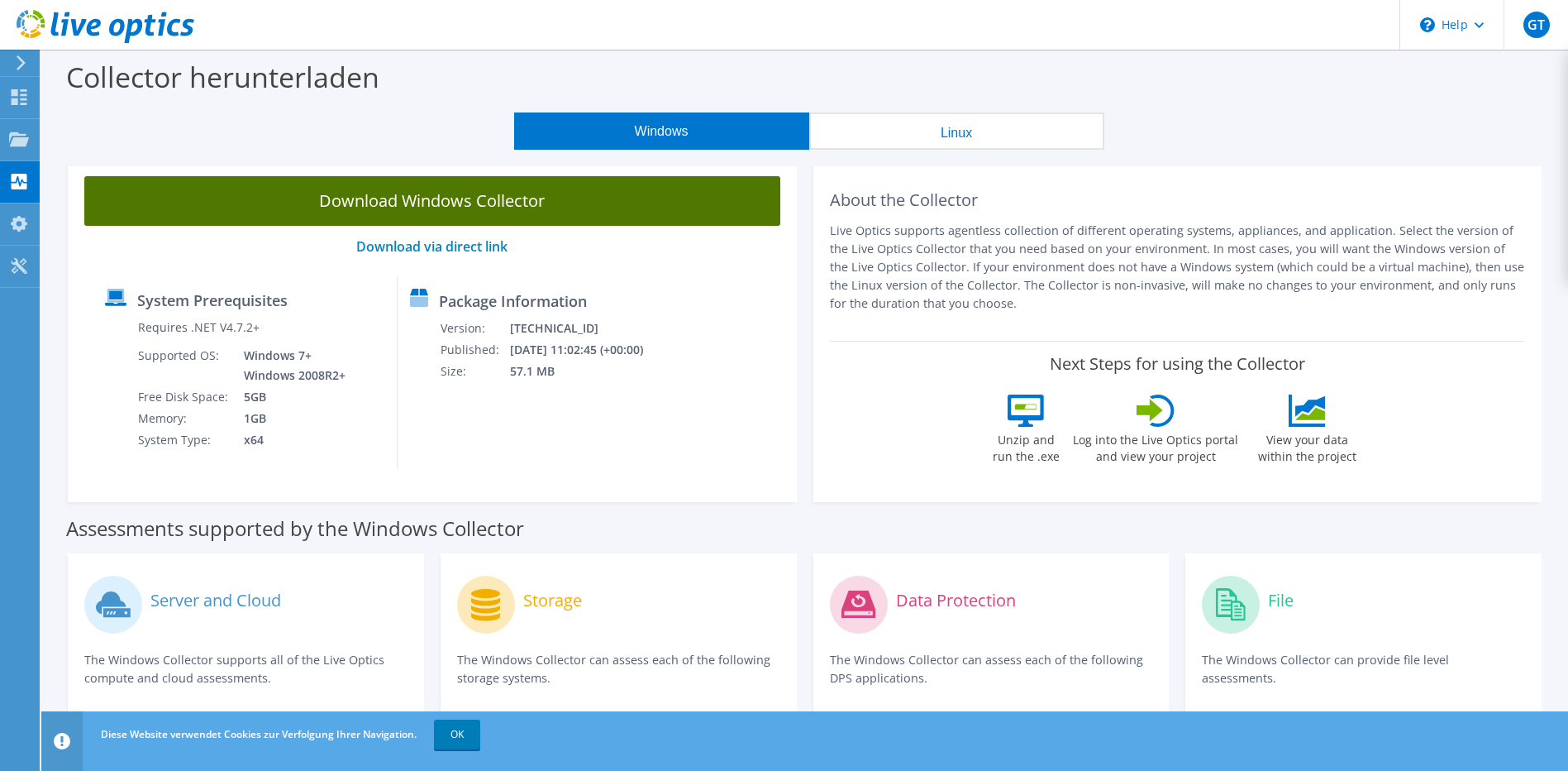
click at [431, 198] on link "Download Windows Collector" at bounding box center [432, 200] width 696 height 50
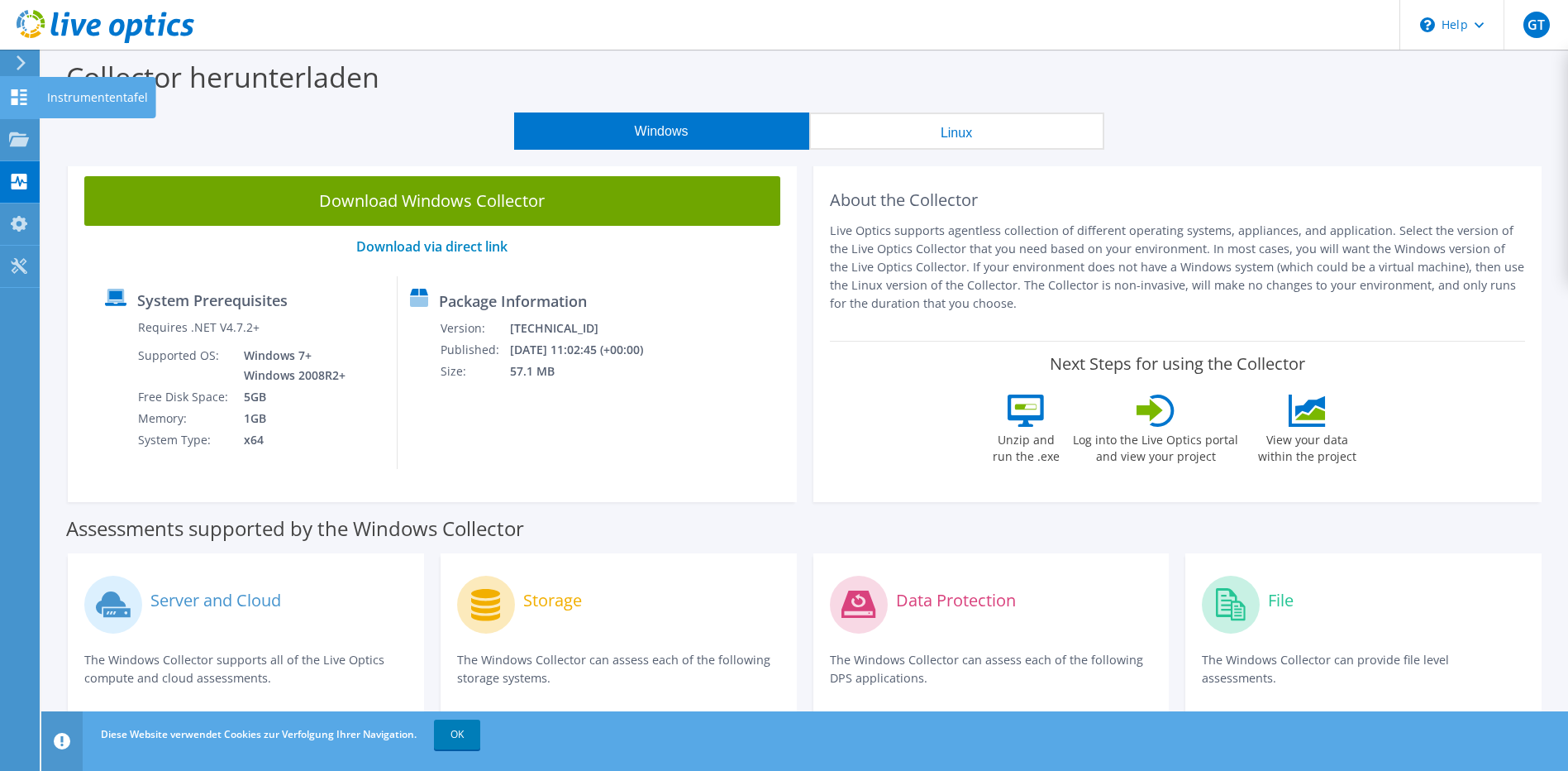
click at [10, 95] on icon at bounding box center [19, 97] width 20 height 16
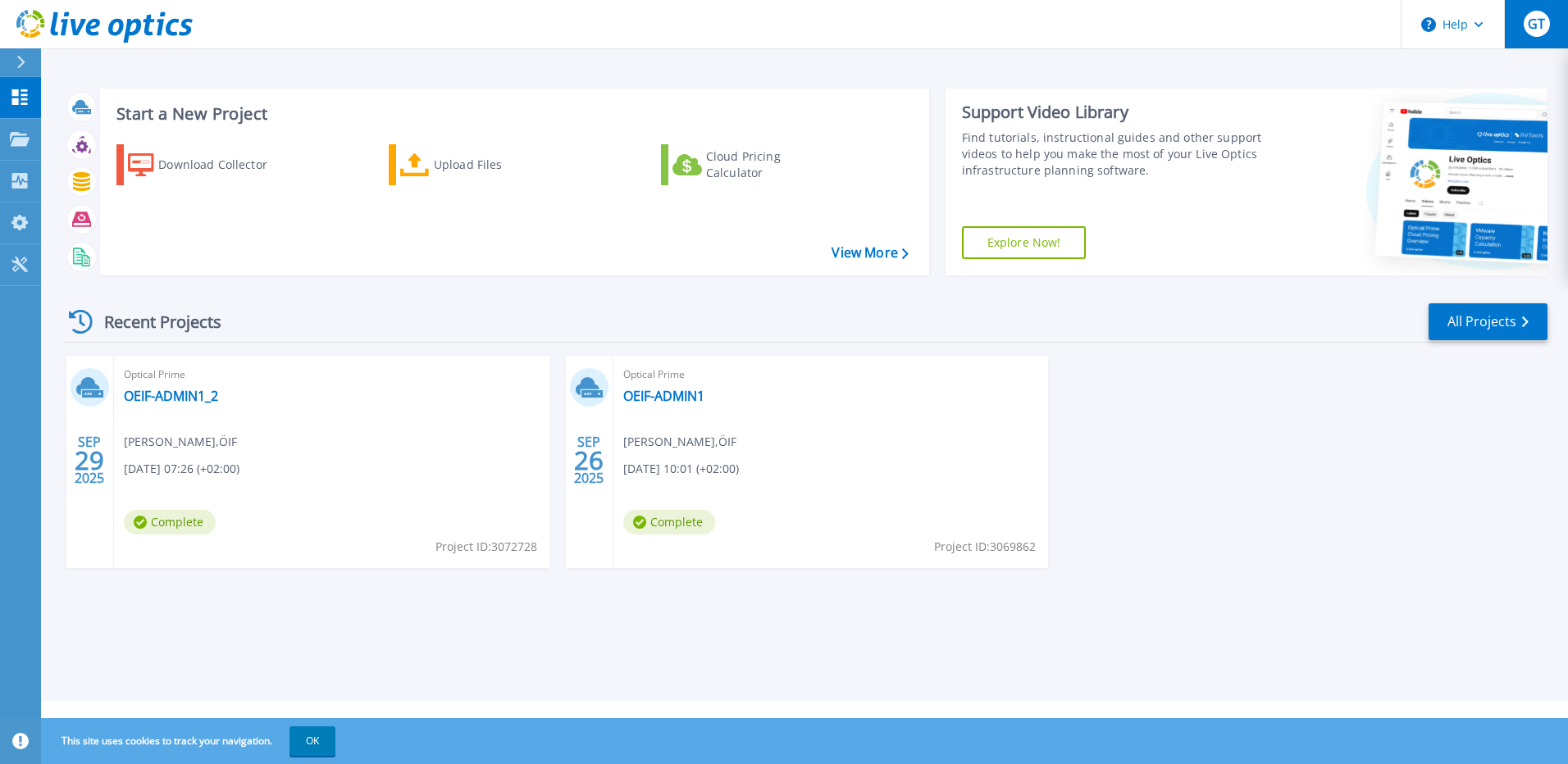
click at [1535, 19] on span "GT" at bounding box center [1536, 24] width 18 height 13
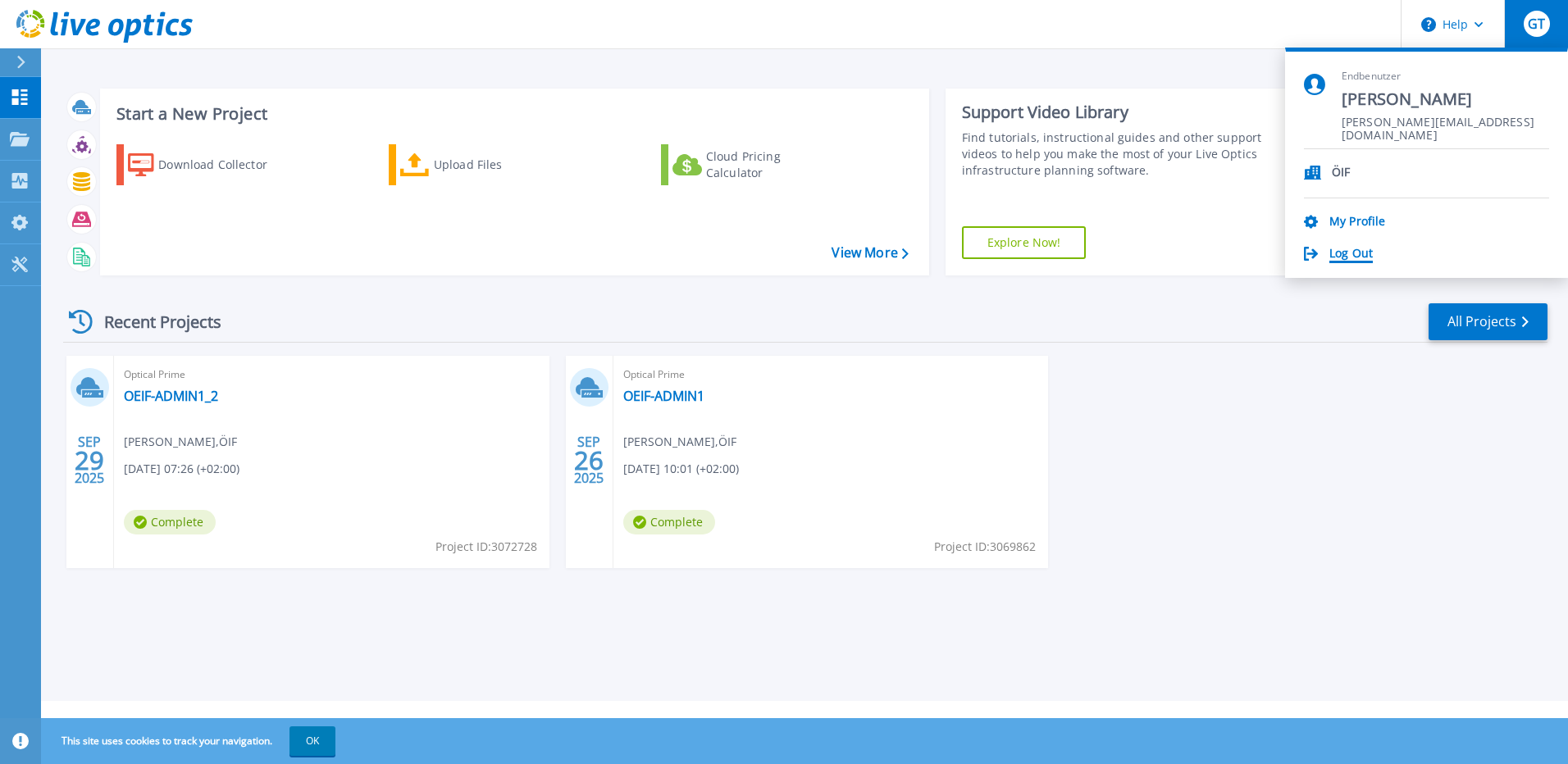
drag, startPoint x: 1371, startPoint y: 254, endPoint x: 1370, endPoint y: 244, distance: 10.0
click at [1370, 255] on link "Log Out" at bounding box center [1351, 254] width 43 height 16
